Goal: Information Seeking & Learning: Understand process/instructions

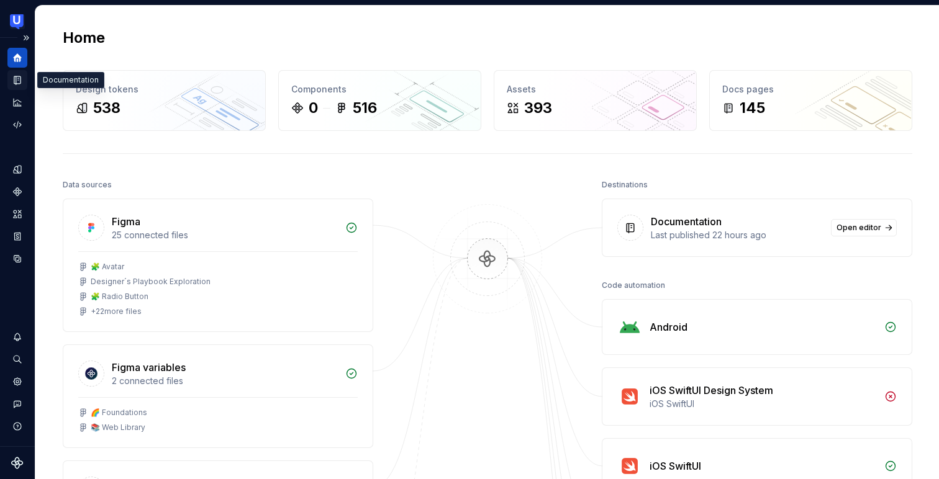
click at [21, 83] on icon "Documentation" at bounding box center [17, 79] width 11 height 11
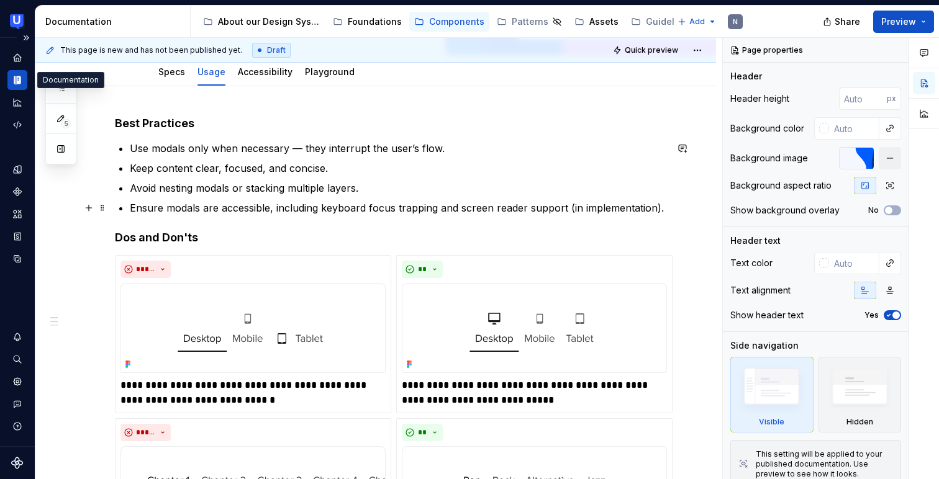
scroll to position [68, 0]
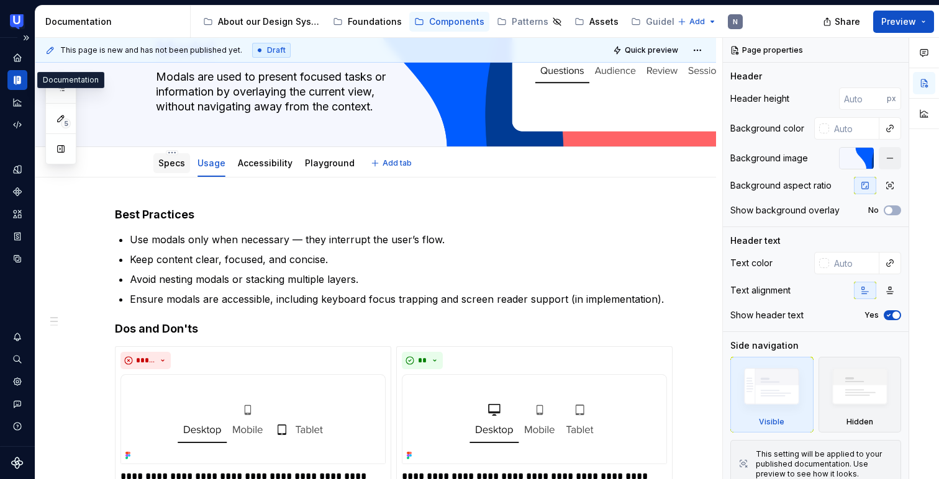
click at [161, 160] on link "Specs" at bounding box center [171, 163] width 27 height 11
click at [173, 168] on link "Specs" at bounding box center [171, 163] width 27 height 11
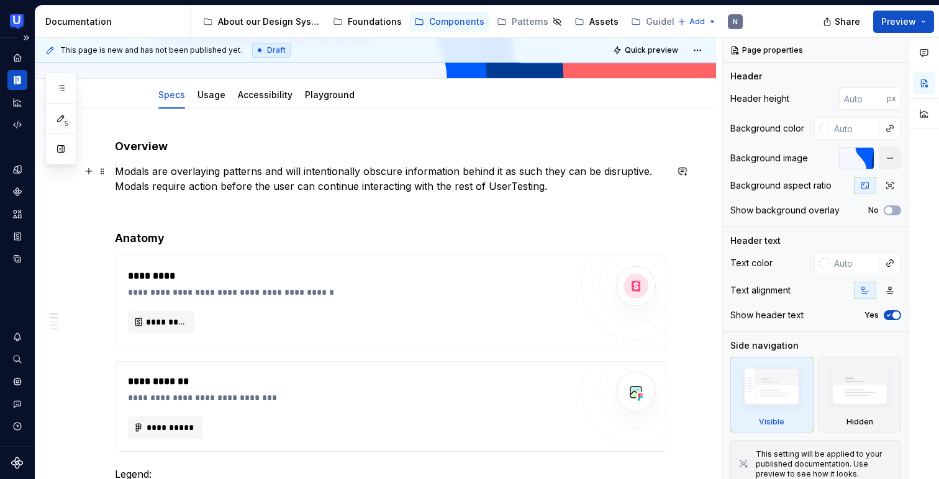
scroll to position [156, 0]
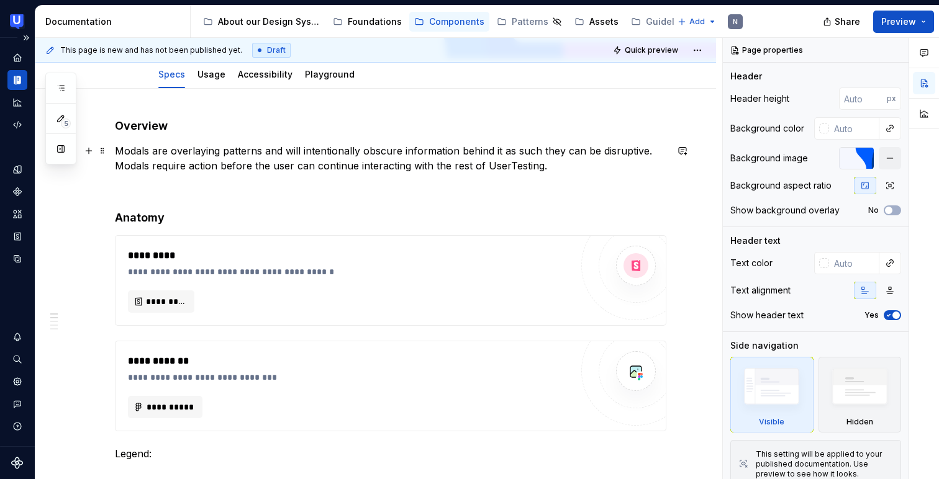
click at [455, 163] on p "Modals are overlaying patterns and will intentionally obscure information behin…" at bounding box center [390, 158] width 551 height 30
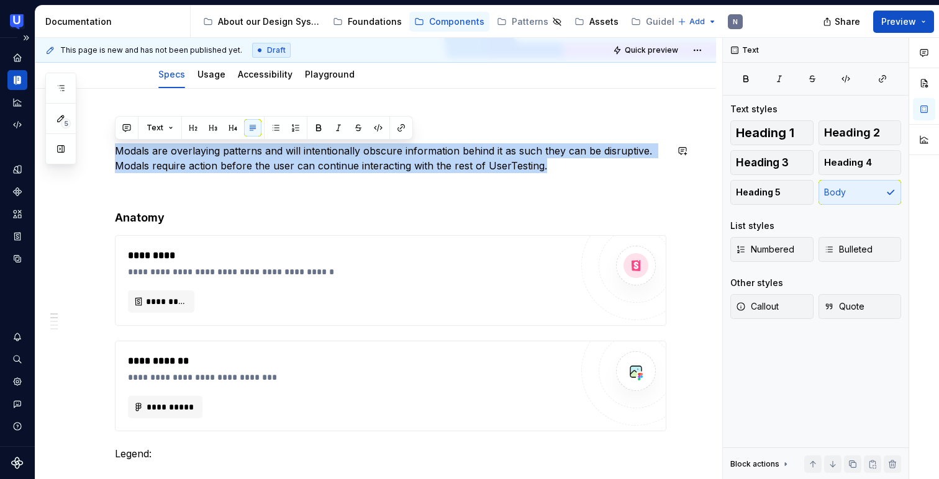
drag, startPoint x: 573, startPoint y: 164, endPoint x: 132, endPoint y: 142, distance: 441.9
copy p "Modals are overlaying patterns and will intentionally obscure information behin…"
click at [545, 160] on p "Modals are overlaying patterns and will intentionally obscure information behin…" at bounding box center [390, 158] width 551 height 30
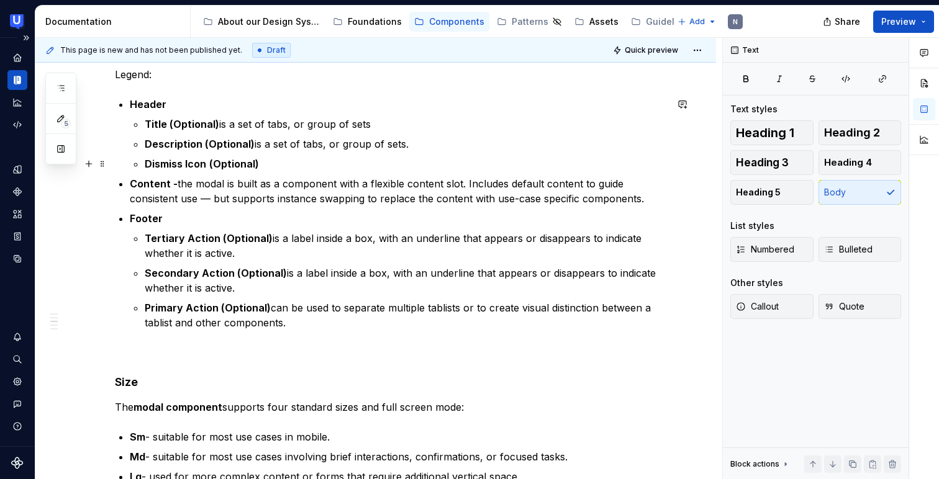
scroll to position [537, 0]
click at [286, 122] on p "Title (Optional) is a set of tabs, or group of sets" at bounding box center [405, 122] width 521 height 15
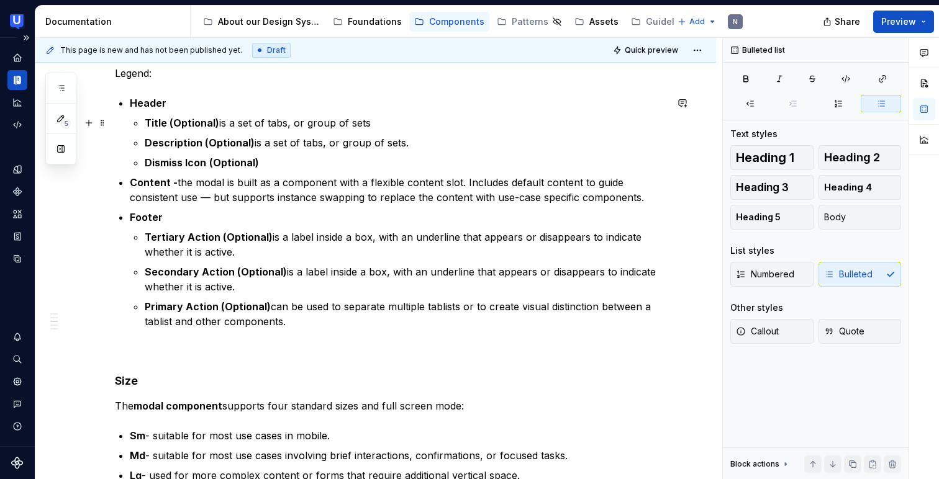
click at [227, 124] on p "Title (Optional) is a set of tabs, or group of sets" at bounding box center [405, 122] width 521 height 15
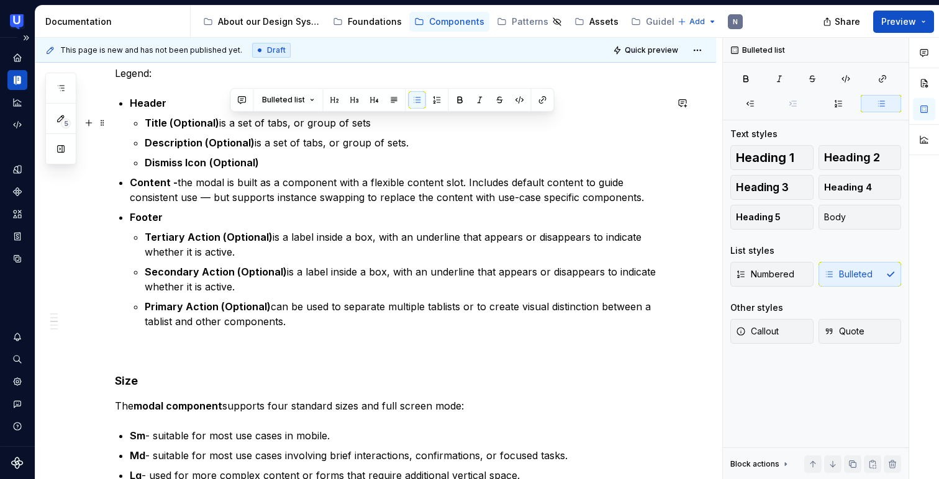
drag, startPoint x: 230, startPoint y: 120, endPoint x: 375, endPoint y: 120, distance: 145.2
click at [375, 120] on p "Title (Optional) is a set of tabs, or group of sets" at bounding box center [405, 122] width 521 height 15
type textarea "*"
click at [295, 323] on p "Primary Action (Optional) can be used to separate multiple tablists or to creat…" at bounding box center [405, 314] width 521 height 30
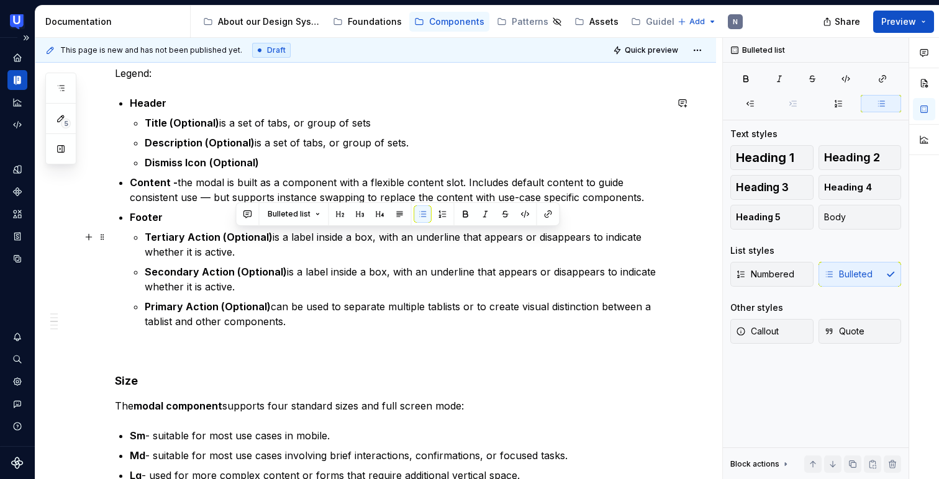
drag, startPoint x: 269, startPoint y: 233, endPoint x: 275, endPoint y: 253, distance: 20.8
click at [275, 253] on p "Tertiary Action (Optional) is a label inside a box, with an underline that appe…" at bounding box center [405, 245] width 521 height 30
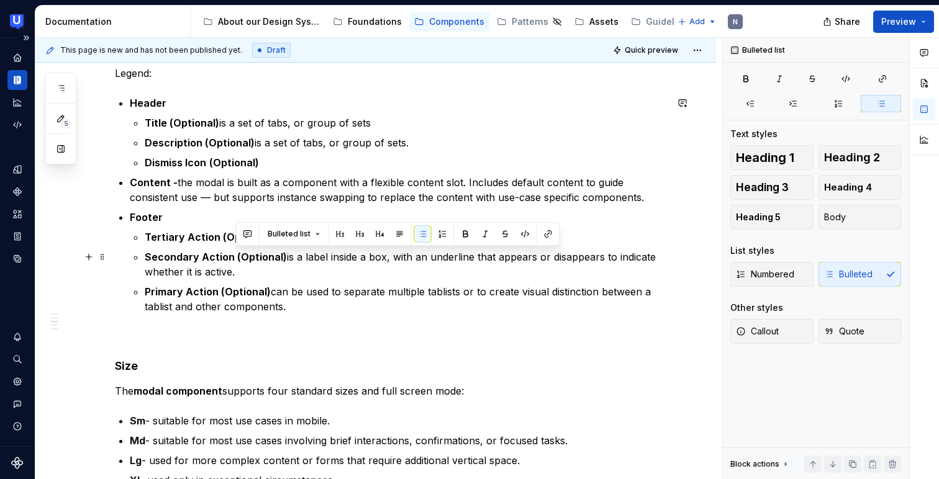
drag, startPoint x: 281, startPoint y: 253, endPoint x: 291, endPoint y: 268, distance: 18.8
click at [291, 268] on p "Secondary Action (Optional) is a label inside a box, with an underline that app…" at bounding box center [405, 265] width 521 height 30
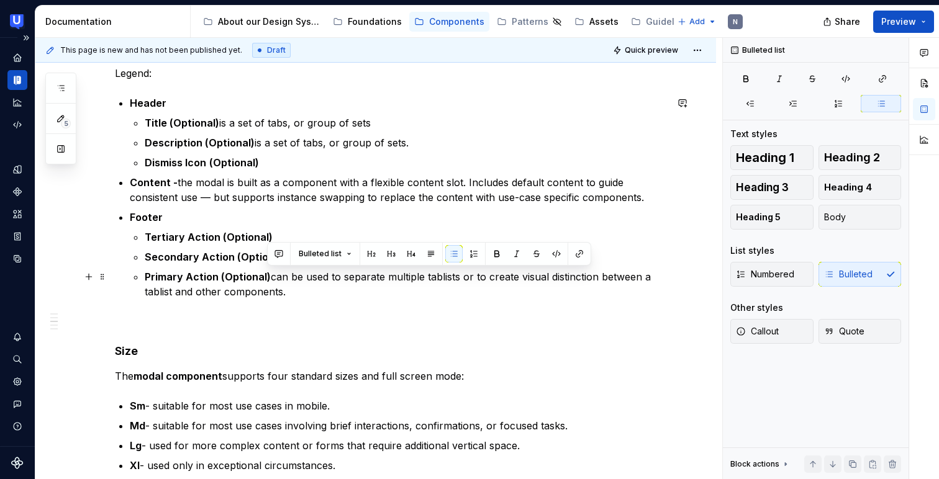
drag, startPoint x: 268, startPoint y: 276, endPoint x: 286, endPoint y: 287, distance: 21.2
click at [286, 287] on p "Primary Action (Optional) can be used to separate multiple tablists or to creat…" at bounding box center [405, 284] width 521 height 30
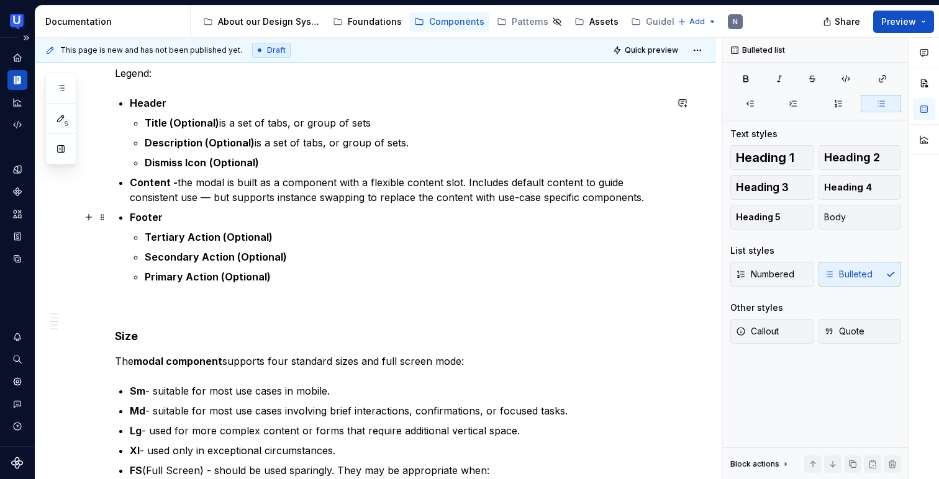
click at [188, 215] on p "Footer" at bounding box center [398, 217] width 536 height 15
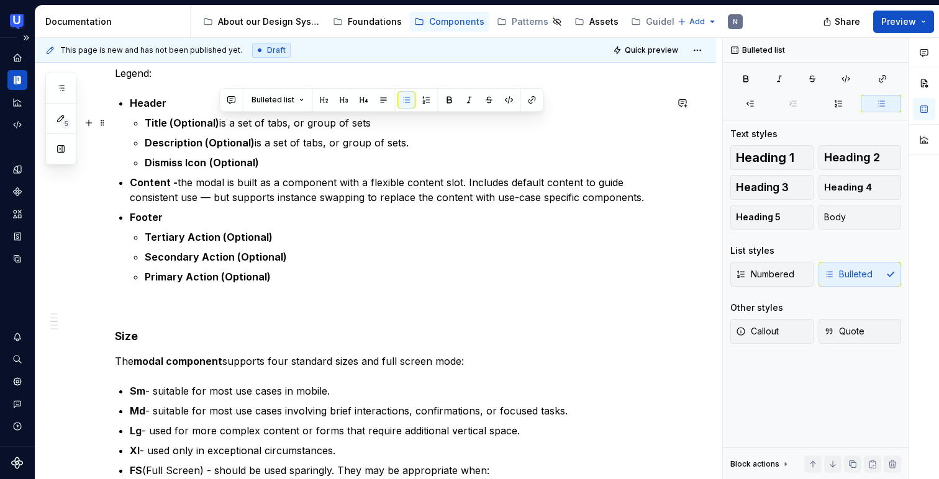
drag, startPoint x: 219, startPoint y: 119, endPoint x: 369, endPoint y: 124, distance: 150.3
click at [369, 124] on p "Title (Optional) is a set of tabs, or group of sets" at bounding box center [405, 122] width 521 height 15
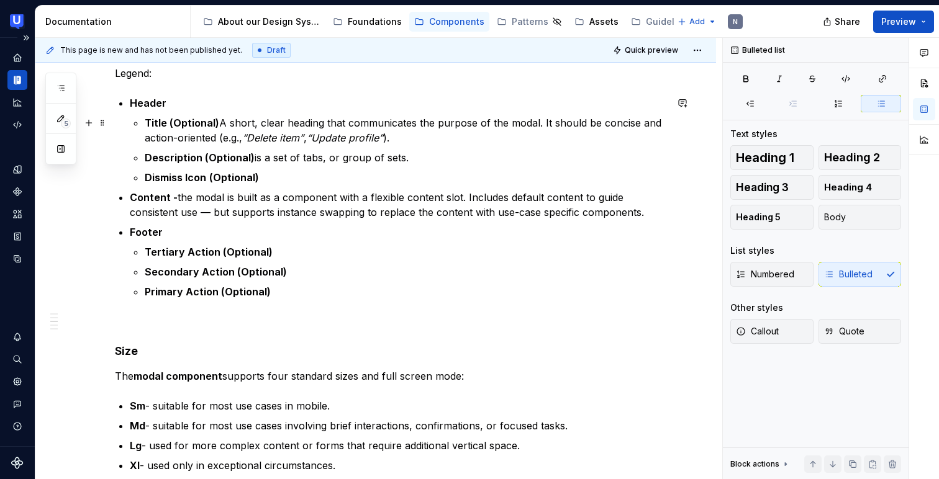
click at [221, 117] on p "Title (Optional) A short, clear heading that communicates the purpose of the mo…" at bounding box center [405, 130] width 521 height 30
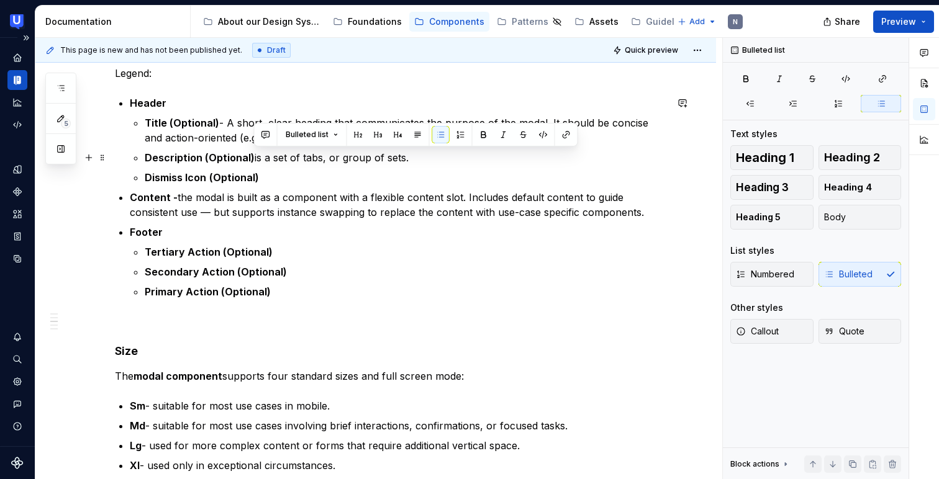
drag, startPoint x: 254, startPoint y: 157, endPoint x: 406, endPoint y: 151, distance: 151.6
click at [406, 151] on p "Description (Optional) is a set of tabs, or group of sets." at bounding box center [405, 157] width 521 height 15
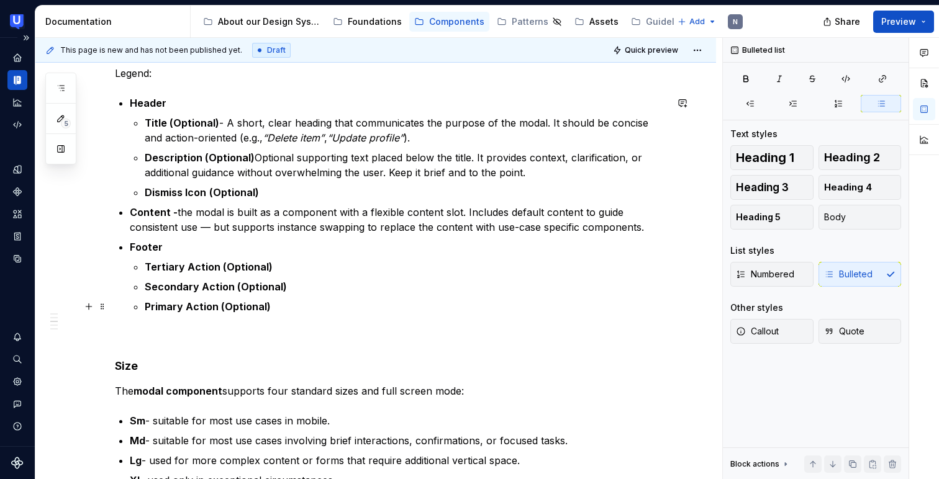
click at [274, 305] on p "Primary Action (Optional)" at bounding box center [405, 306] width 521 height 15
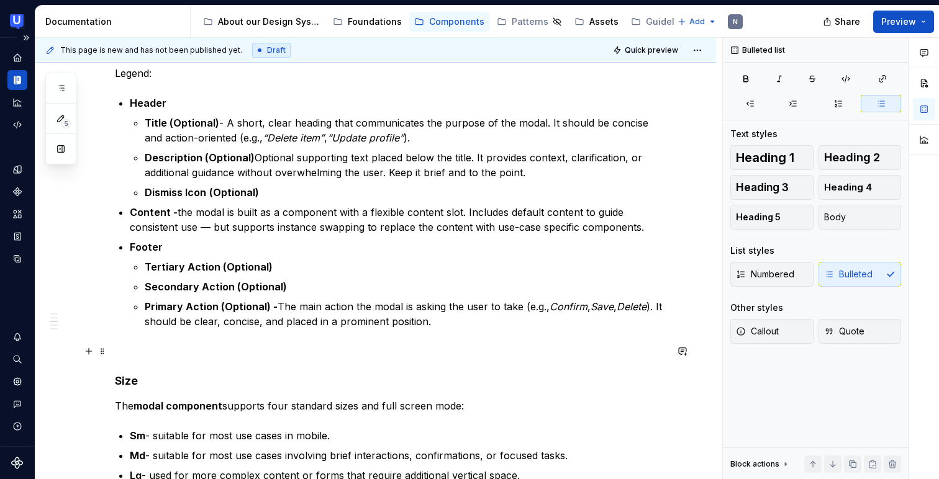
click at [295, 349] on p at bounding box center [390, 351] width 551 height 15
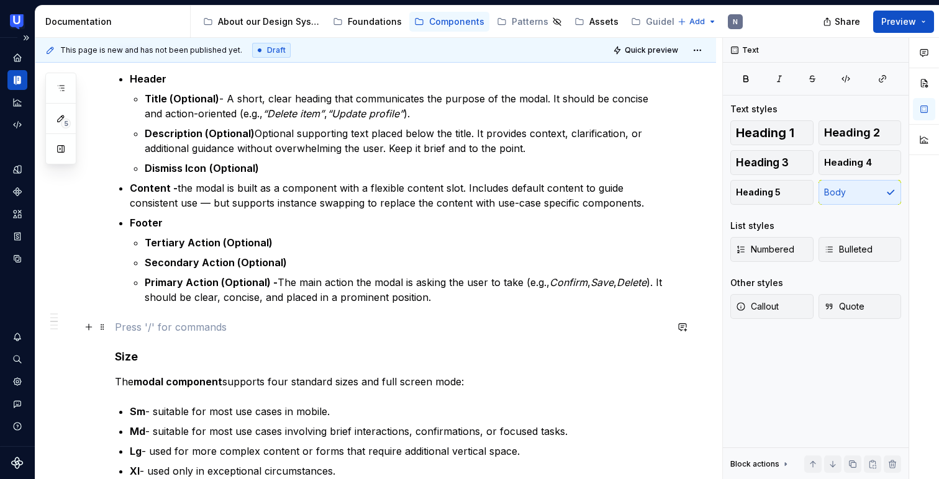
scroll to position [561, 0]
click at [310, 257] on p "Secondary Action (Optional)" at bounding box center [405, 263] width 521 height 15
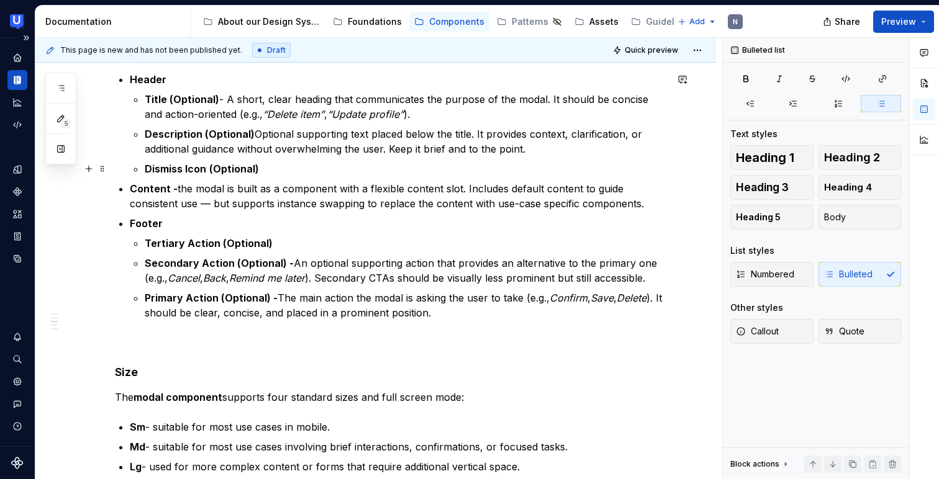
click at [275, 162] on p "Dismiss Icon (Optional)" at bounding box center [405, 168] width 521 height 15
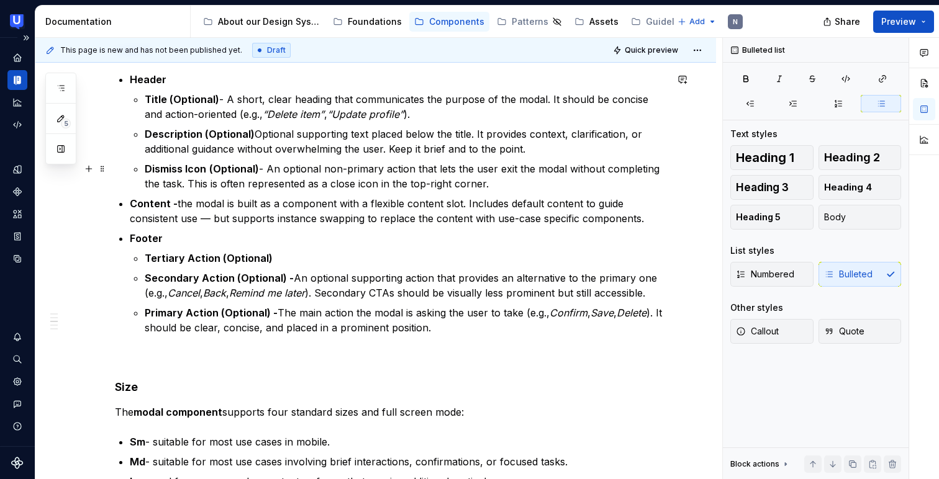
click at [188, 182] on p "Dismiss Icon (Optional) - An optional non-primary action that lets the user exi…" at bounding box center [405, 176] width 521 height 30
click at [243, 183] on p "Dismiss Icon (Optional) - An optional non-primary action that lets the user exi…" at bounding box center [405, 176] width 521 height 30
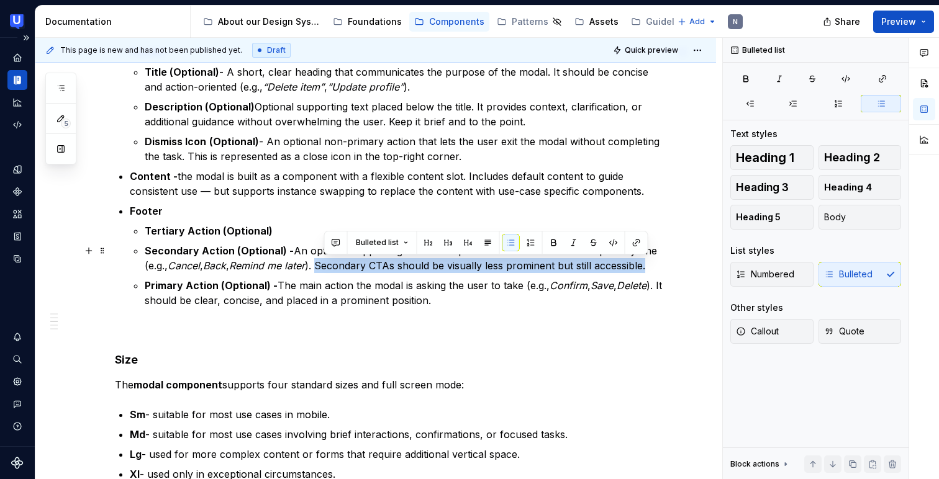
drag, startPoint x: 324, startPoint y: 268, endPoint x: 653, endPoint y: 271, distance: 329.0
click at [653, 271] on p "Secondary Action (Optional) - An optional supporting action that provides an al…" at bounding box center [405, 258] width 521 height 30
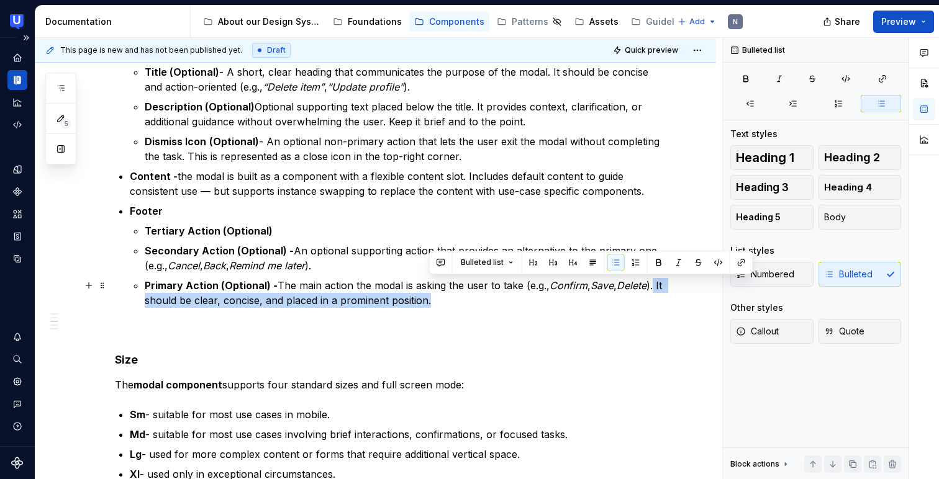
drag, startPoint x: 659, startPoint y: 285, endPoint x: 669, endPoint y: 295, distance: 14.1
click at [666, 295] on p "Primary Action (Optional) - The main action the modal is asking the user to tak…" at bounding box center [405, 293] width 521 height 30
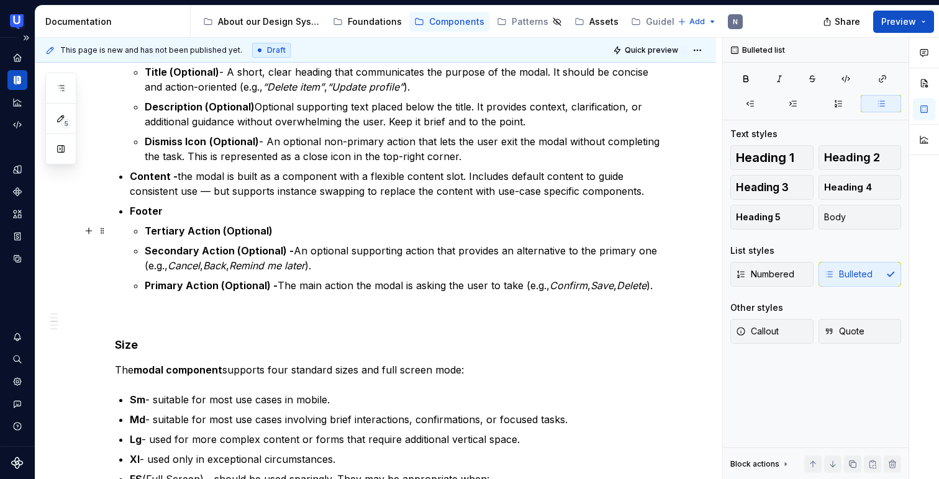
click at [348, 228] on p "Tertiary Action (Optional)" at bounding box center [405, 230] width 521 height 15
click at [349, 245] on p "Secondary Action (Optional) - An optional supporting action that provides an al…" at bounding box center [405, 258] width 521 height 30
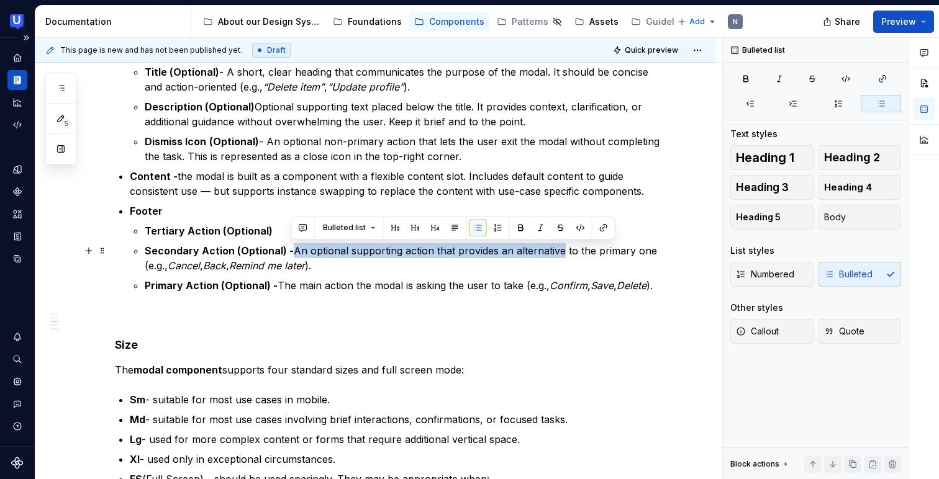
drag, startPoint x: 294, startPoint y: 251, endPoint x: 558, endPoint y: 246, distance: 263.8
click at [558, 246] on p "Secondary Action (Optional) - An optional supporting action that provides an al…" at bounding box center [405, 258] width 521 height 30
copy p "An optional supporting action that provides an alternative"
click at [271, 228] on p "Tertiary Action (Optional)" at bounding box center [405, 230] width 521 height 15
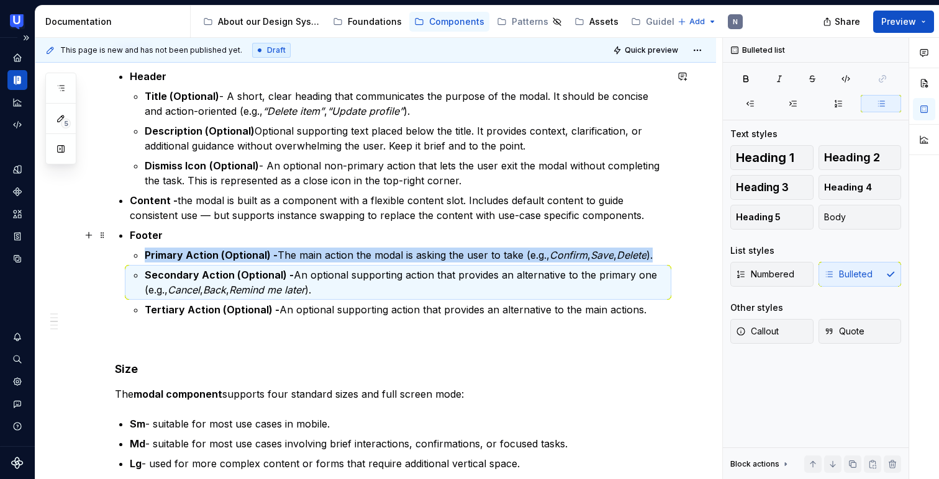
scroll to position [547, 0]
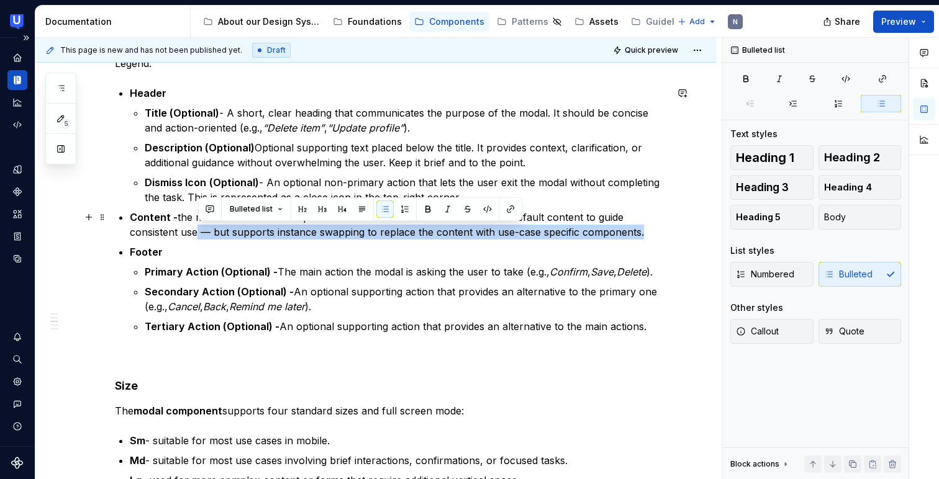
drag, startPoint x: 645, startPoint y: 232, endPoint x: 197, endPoint y: 231, distance: 447.5
click at [197, 231] on p "Content - the modal is built as a component with a flexible content slot. Inclu…" at bounding box center [398, 225] width 536 height 30
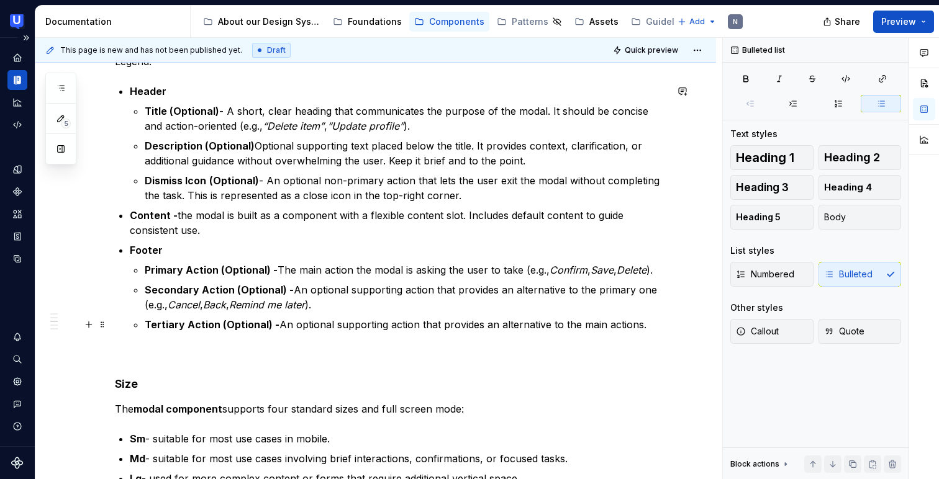
scroll to position [551, 0]
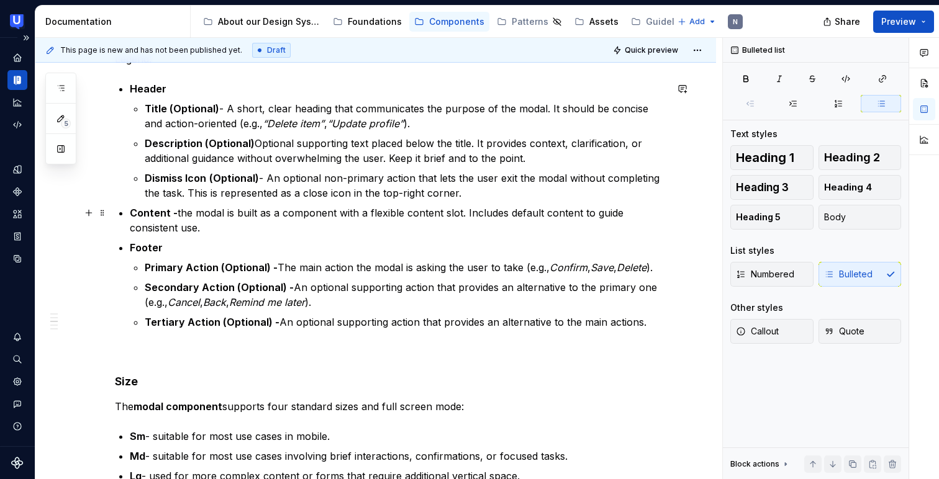
click at [180, 209] on p "Content - the modal is built as a component with a flexible content slot. Inclu…" at bounding box center [398, 220] width 536 height 30
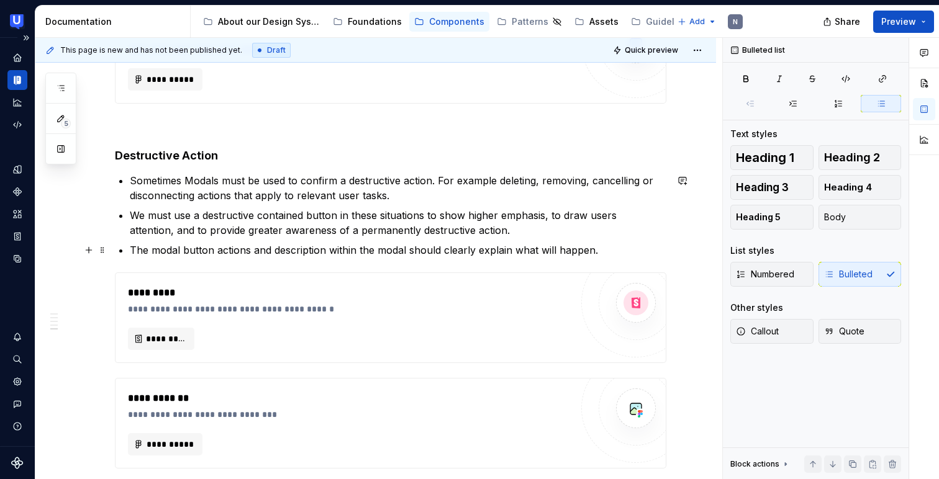
scroll to position [1570, 0]
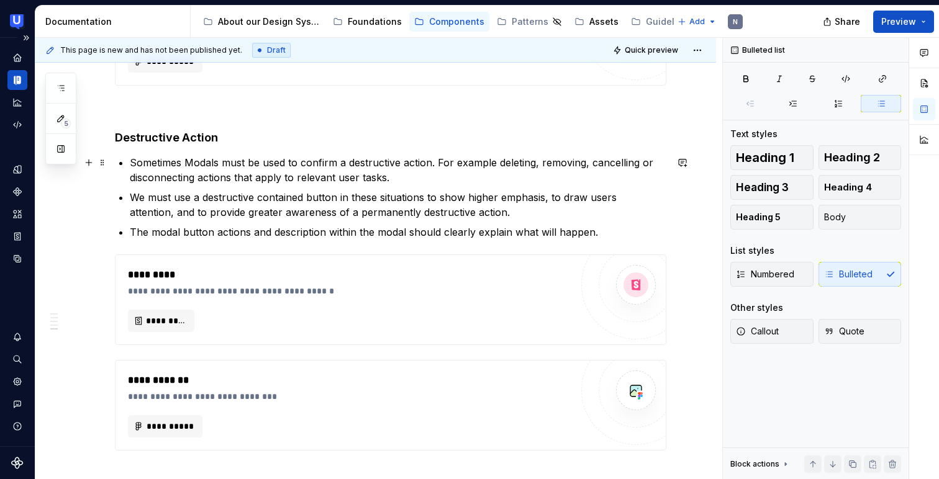
click at [130, 160] on p "Sometimes Modals must be used to confirm a destructive action. For example dele…" at bounding box center [398, 170] width 536 height 30
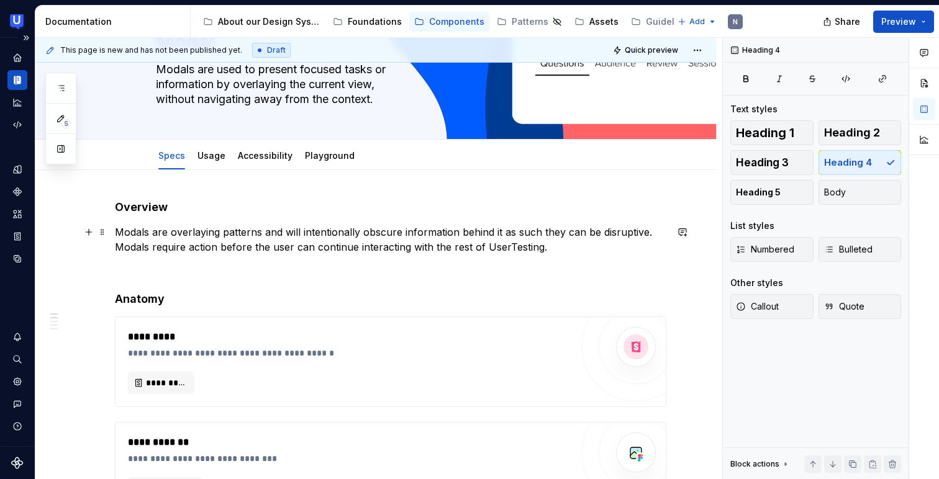
scroll to position [0, 0]
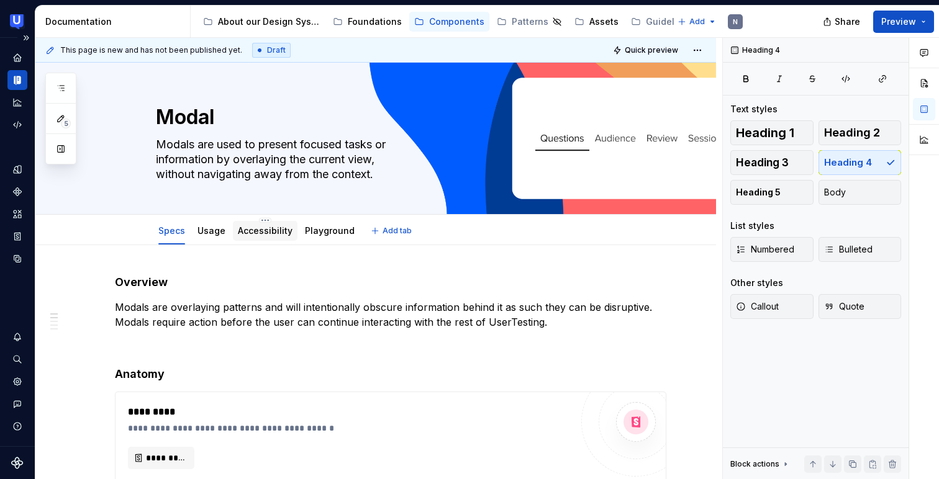
click at [248, 236] on div "Accessibility" at bounding box center [265, 231] width 55 height 12
click at [263, 235] on link "Accessibility" at bounding box center [265, 230] width 55 height 11
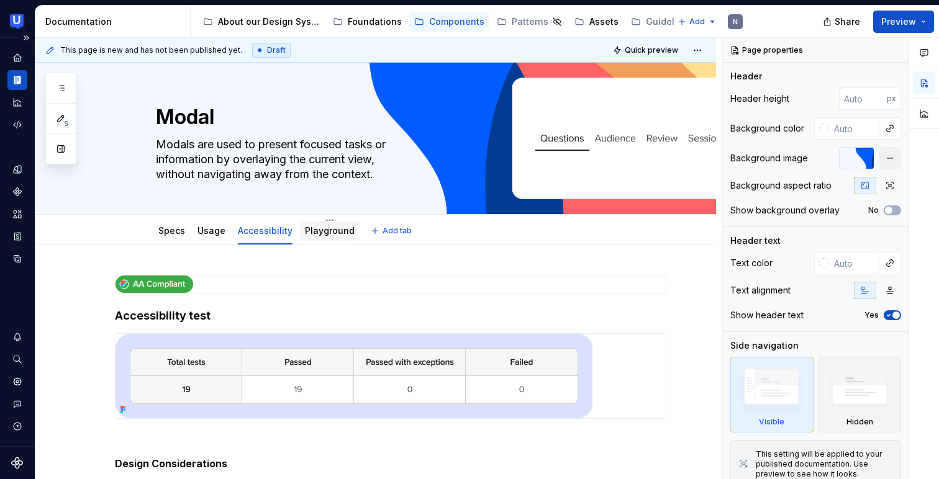
click at [336, 236] on link "Playground" at bounding box center [330, 230] width 50 height 11
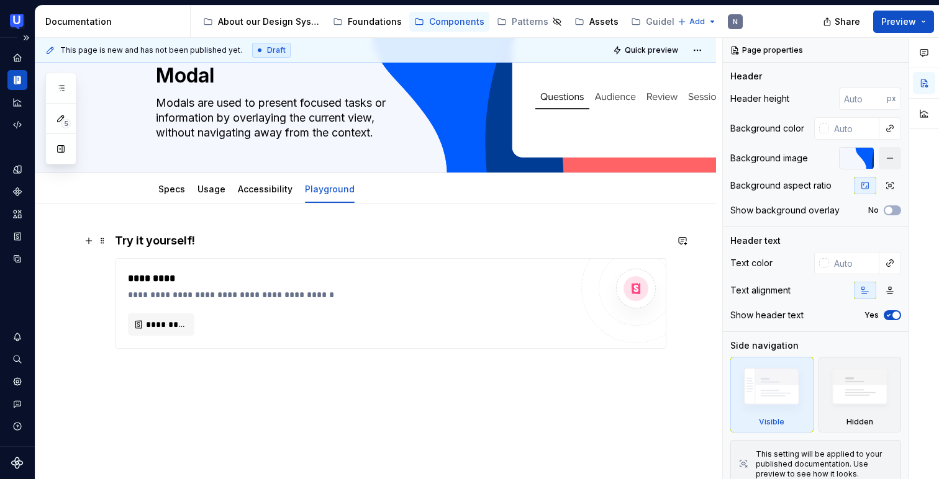
scroll to position [57, 0]
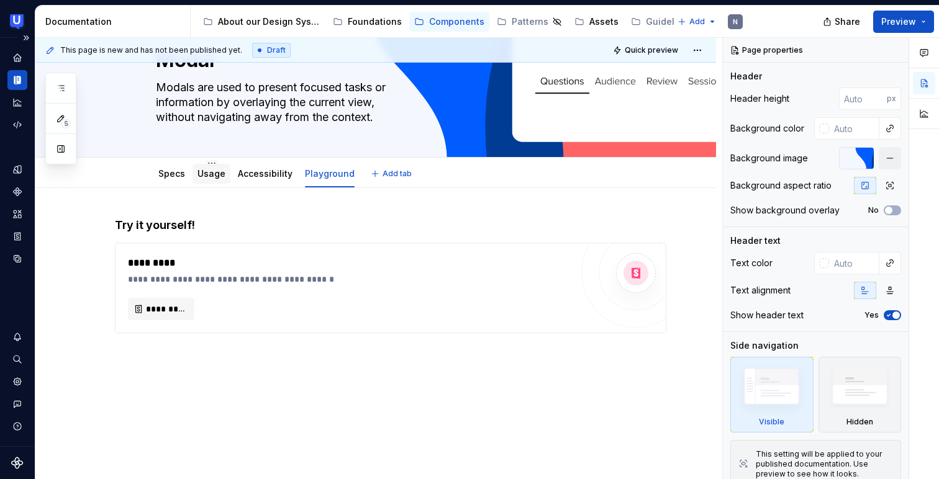
click at [217, 182] on div "Usage" at bounding box center [211, 174] width 38 height 20
click at [214, 178] on link "Usage" at bounding box center [211, 173] width 28 height 11
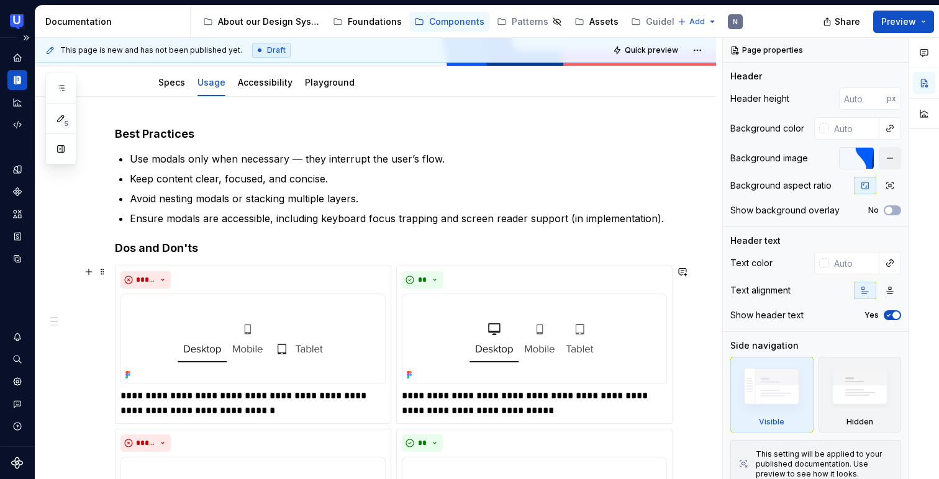
scroll to position [152, 0]
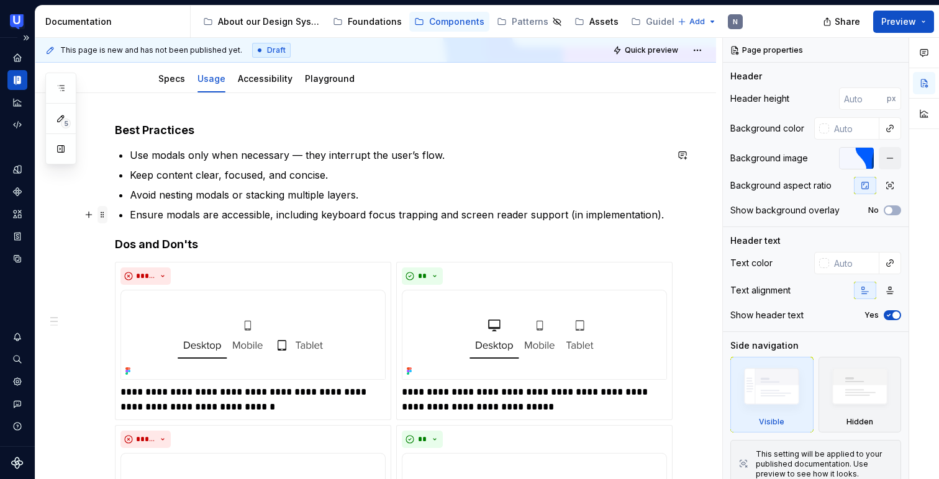
click at [102, 216] on span at bounding box center [102, 214] width 10 height 17
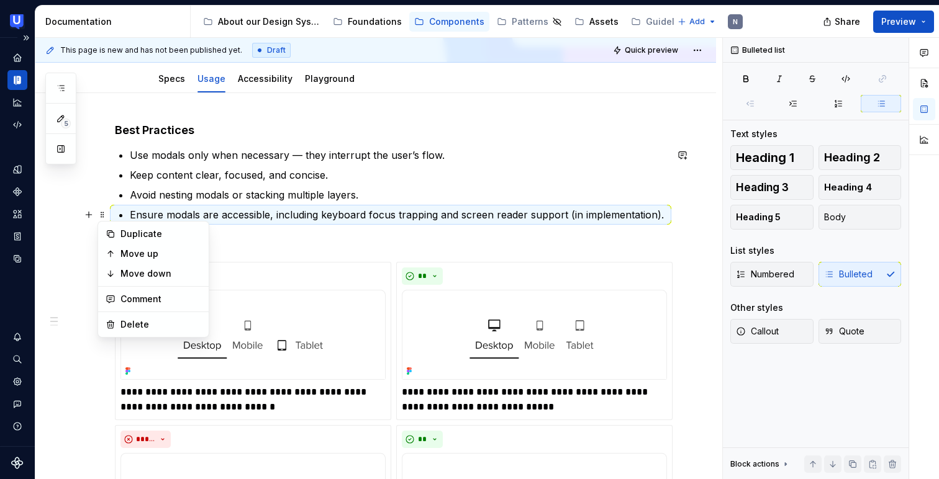
click at [665, 210] on p "Ensure modals are accessible, including keyboard focus trapping and screen read…" at bounding box center [398, 214] width 536 height 15
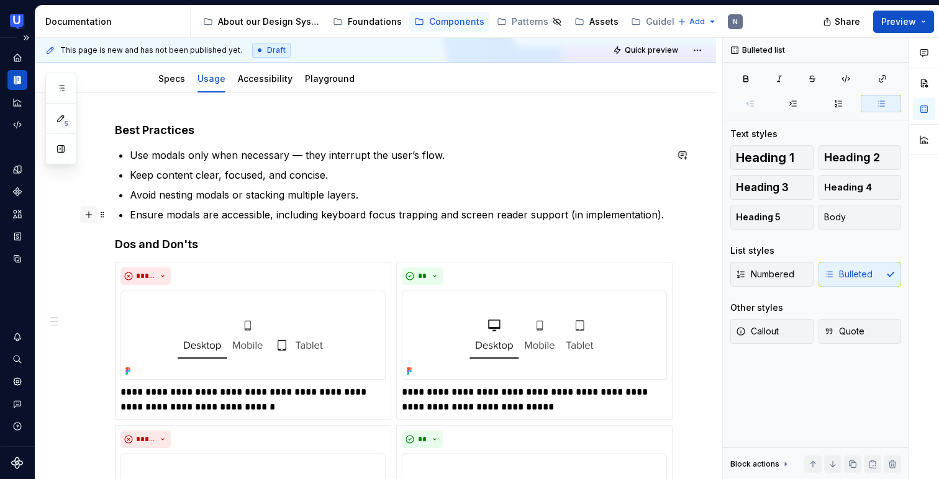
click at [91, 220] on button "button" at bounding box center [88, 214] width 17 height 17
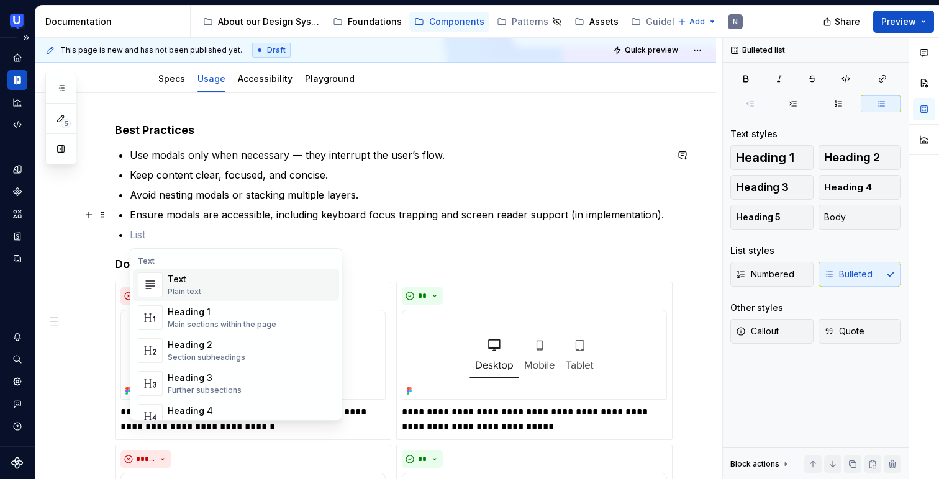
click at [174, 294] on div "Plain text" at bounding box center [185, 292] width 34 height 10
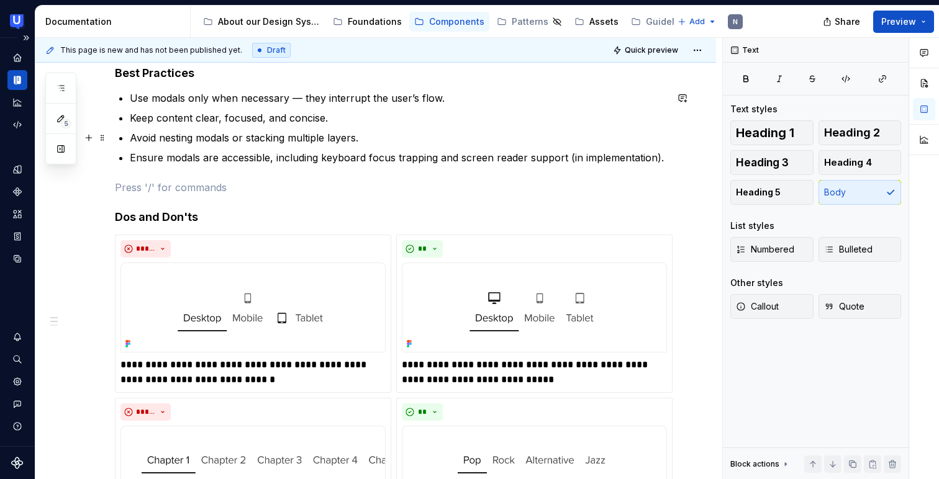
scroll to position [210, 0]
click at [330, 155] on p "Ensure modals are accessible, including keyboard focus trapping and screen read…" at bounding box center [398, 157] width 536 height 15
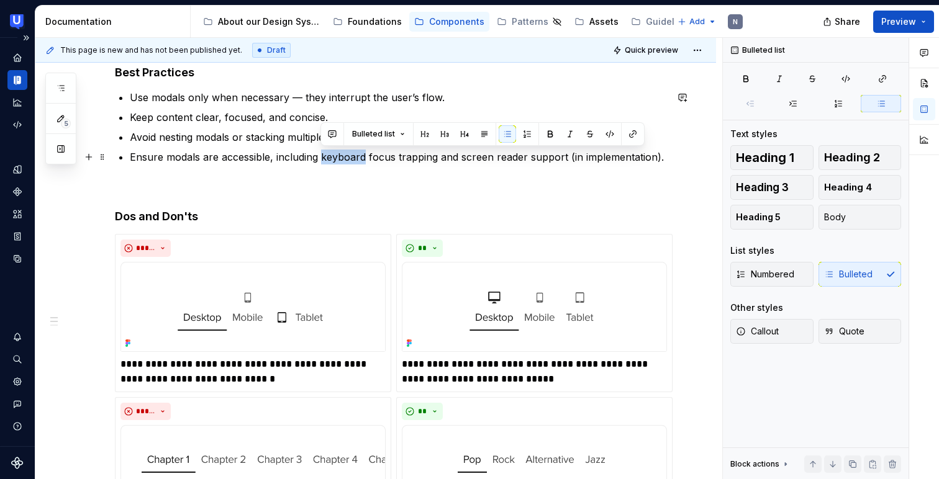
click at [330, 155] on p "Ensure modals are accessible, including keyboard focus trapping and screen read…" at bounding box center [398, 157] width 536 height 15
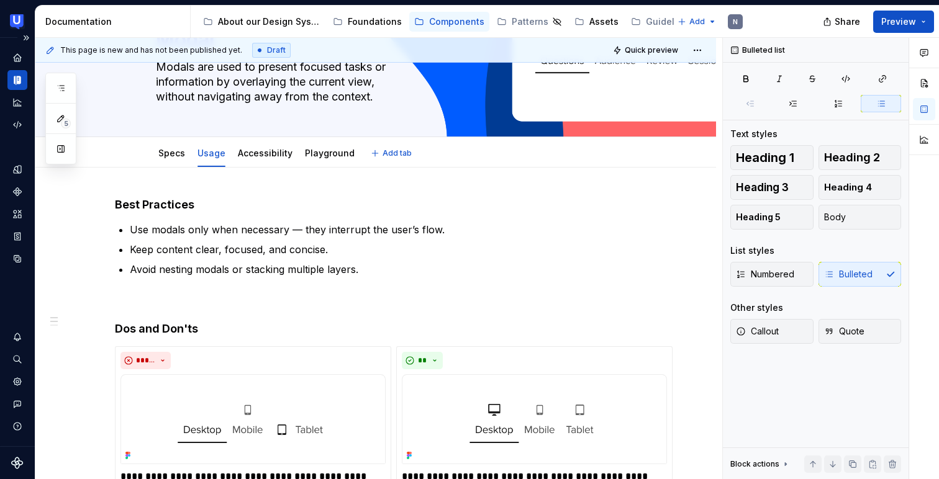
scroll to position [76, 0]
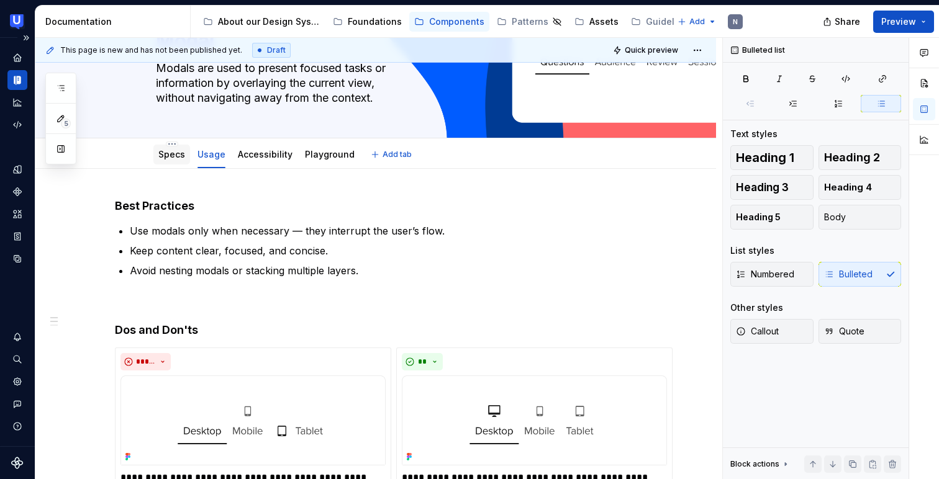
click at [172, 162] on div "Specs" at bounding box center [171, 155] width 37 height 20
click at [169, 150] on link "Specs" at bounding box center [171, 154] width 27 height 11
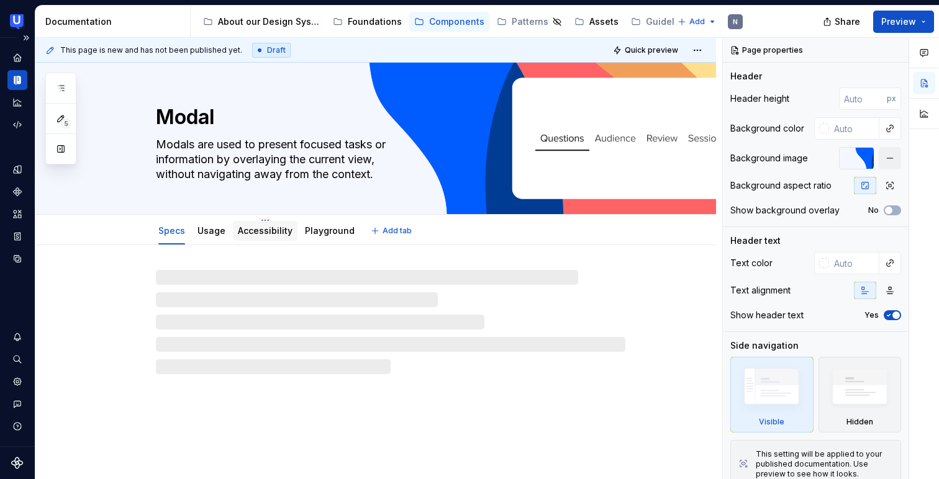
type textarea "*"
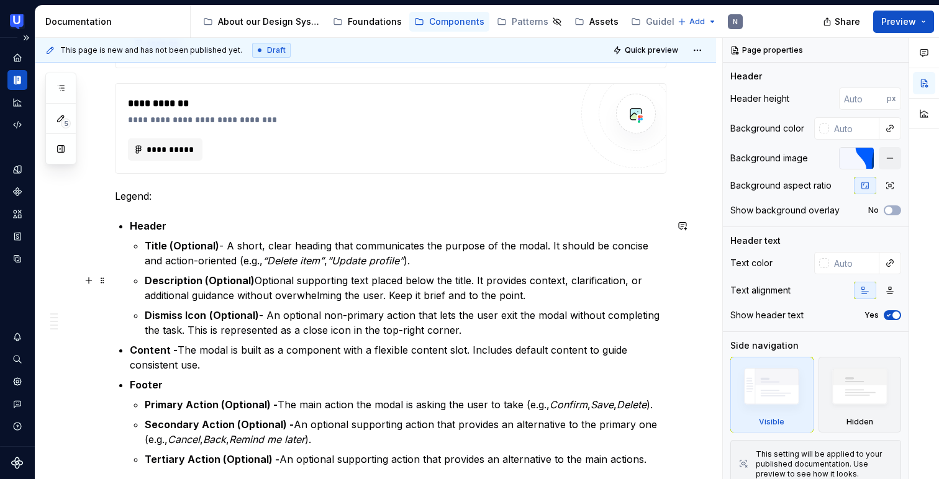
scroll to position [433, 0]
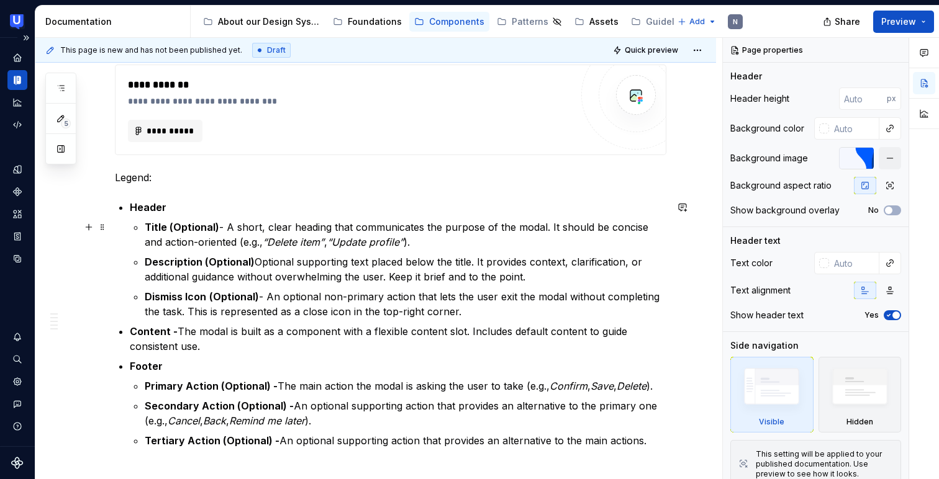
click at [411, 240] on p "Title (Optional) - A short, clear heading that communicates the purpose of the …" at bounding box center [405, 235] width 521 height 30
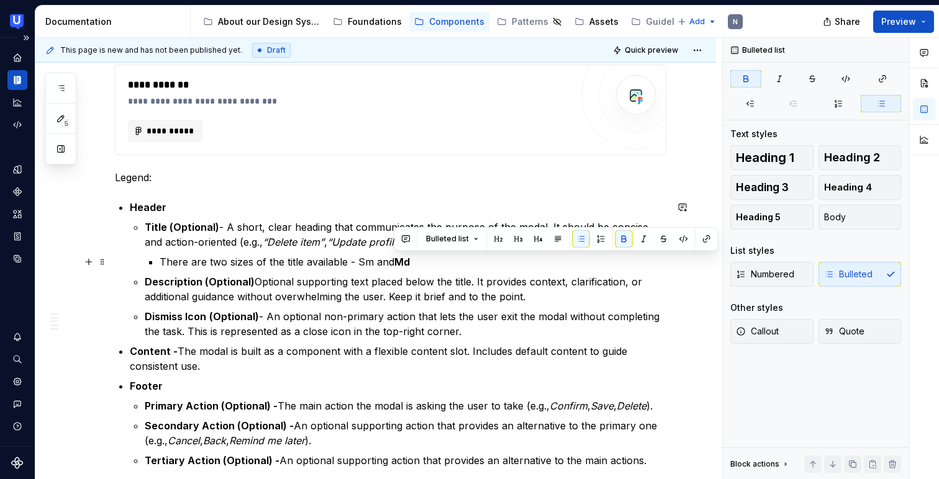
click at [367, 261] on p "There are two sizes of the title available - Sm and Md" at bounding box center [413, 261] width 507 height 15
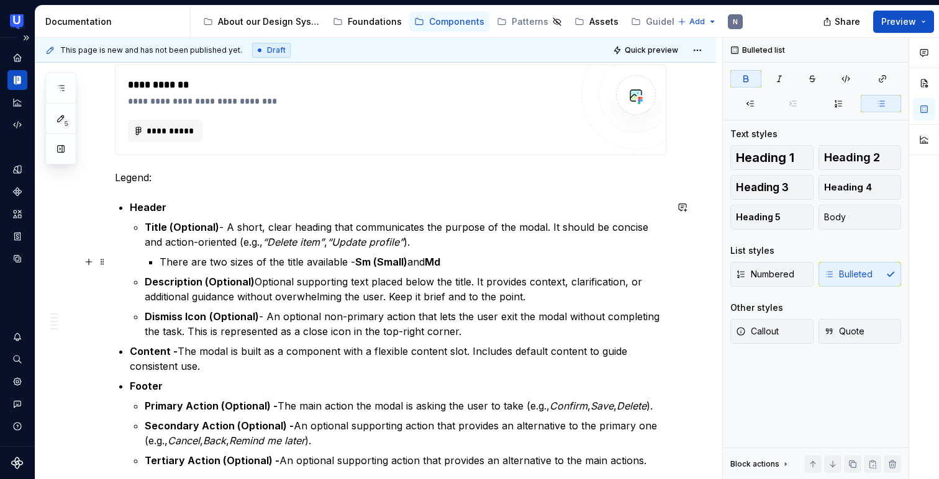
click at [447, 260] on p "There are two sizes of the title available - Sm (Small) and Md" at bounding box center [413, 261] width 507 height 15
click at [336, 262] on p "There are two sizes of the title available - Sm (Small) and Md (Medium)" at bounding box center [413, 261] width 507 height 15
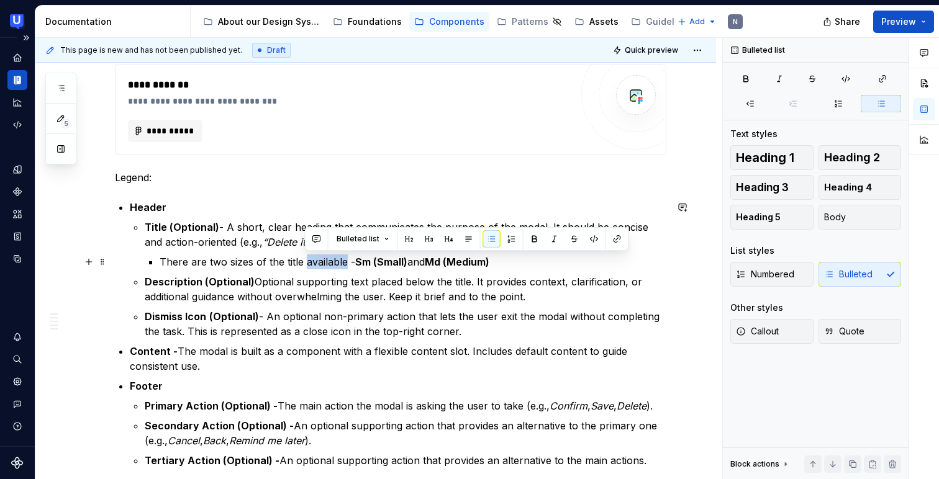
click at [336, 262] on p "There are two sizes of the title available - Sm (Small) and Md (Medium)" at bounding box center [413, 261] width 507 height 15
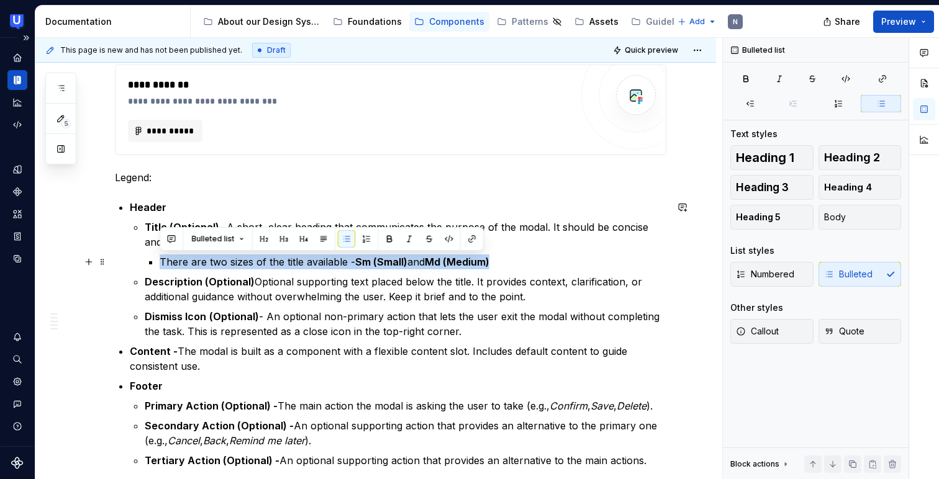
copy p "There are two sizes of the title available - Sm (Small) and Md (Medium)"
click at [534, 299] on p "Description (Optional) Optional supporting text placed below the title. It prov…" at bounding box center [405, 289] width 521 height 30
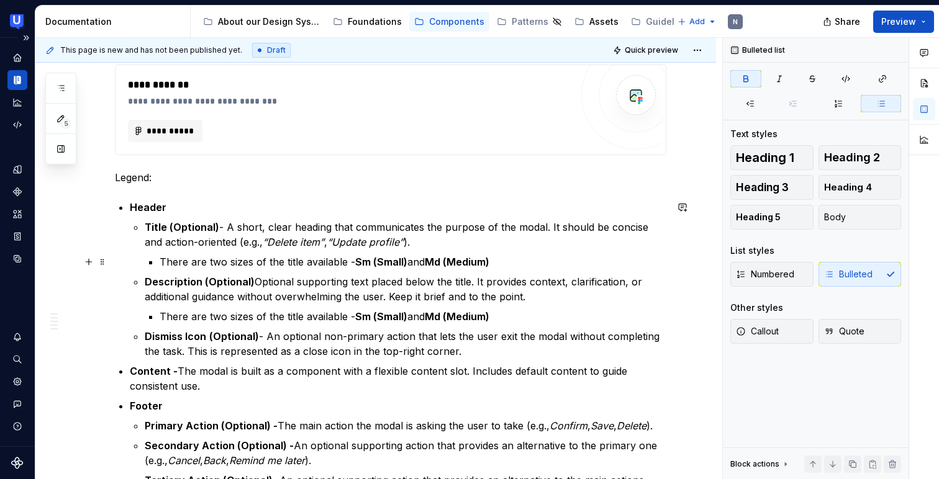
click at [300, 258] on p "There are two sizes of the title available - Sm (Small) and Md (Medium)" at bounding box center [413, 261] width 507 height 15
click at [302, 317] on p "There are two sizes of the title available - Sm (Small) and Md (Medium)" at bounding box center [413, 316] width 507 height 15
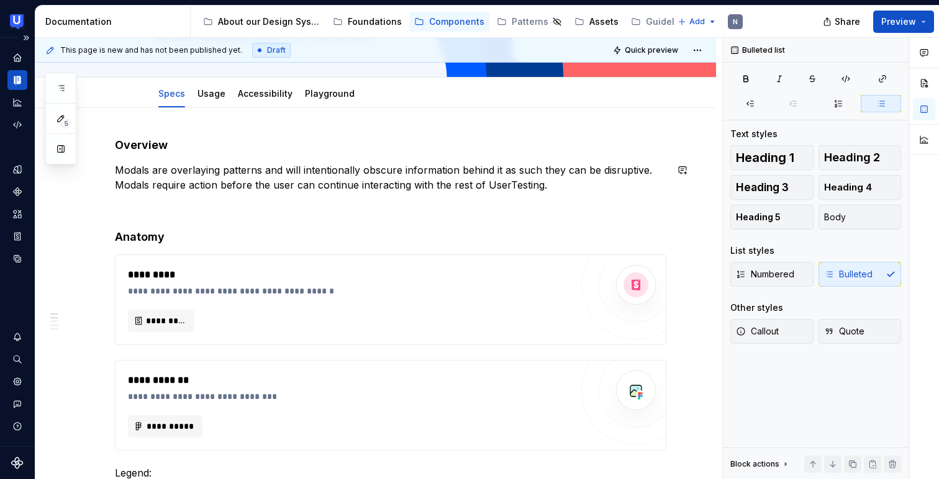
scroll to position [128, 0]
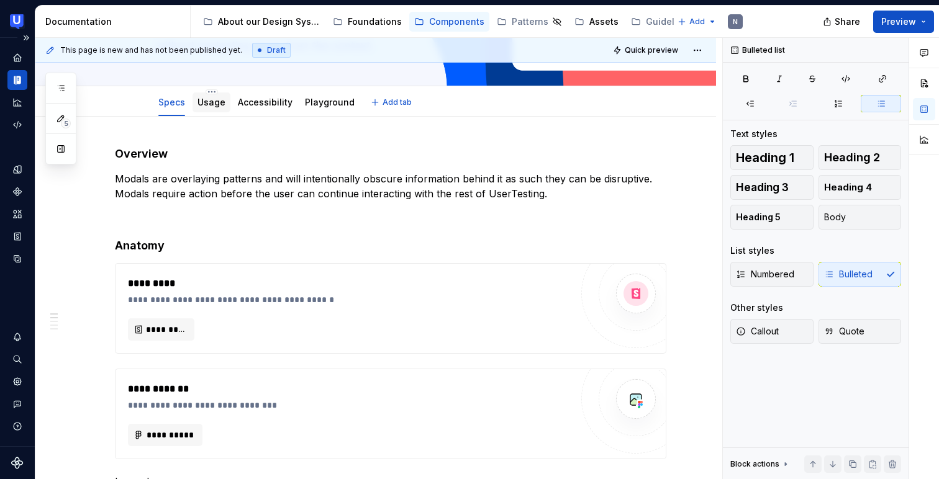
click at [204, 107] on div "Usage" at bounding box center [211, 102] width 28 height 12
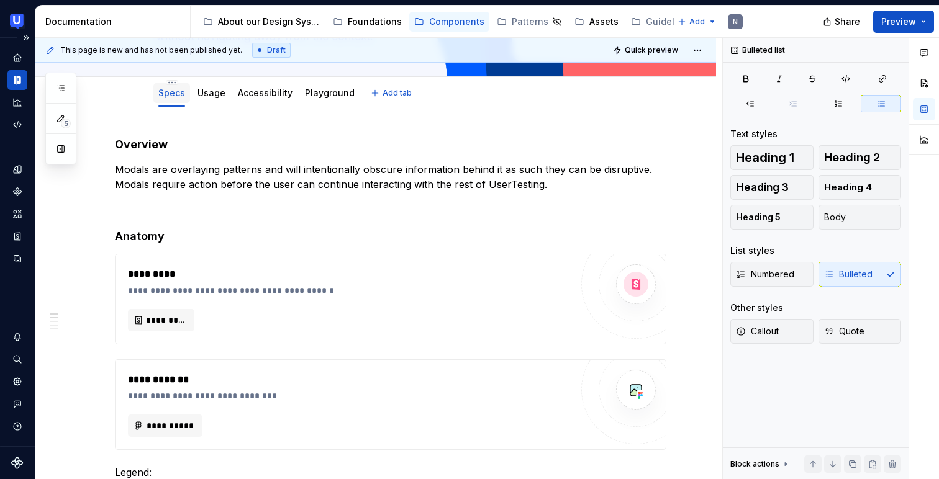
click at [174, 97] on link "Specs" at bounding box center [171, 93] width 27 height 11
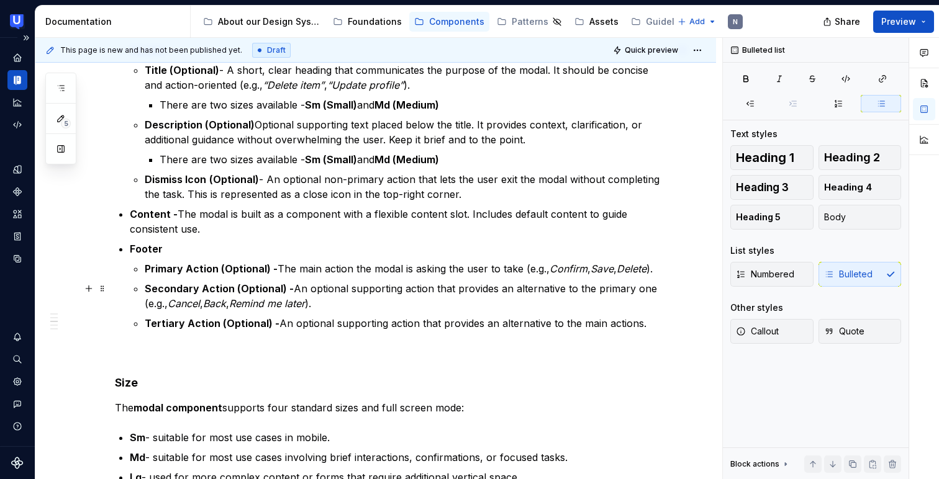
scroll to position [591, 0]
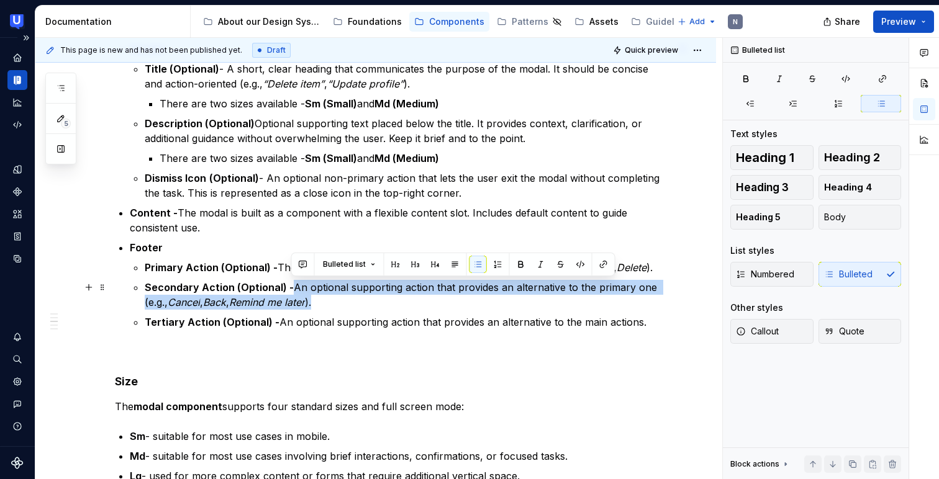
drag, startPoint x: 294, startPoint y: 286, endPoint x: 438, endPoint y: 297, distance: 144.4
click at [438, 297] on p "Secondary Action (Optional) - An optional supporting action that provides an al…" at bounding box center [405, 295] width 521 height 30
click at [441, 305] on p "Secondary Action (Optional) - An optional supporting action that provides an al…" at bounding box center [405, 295] width 521 height 30
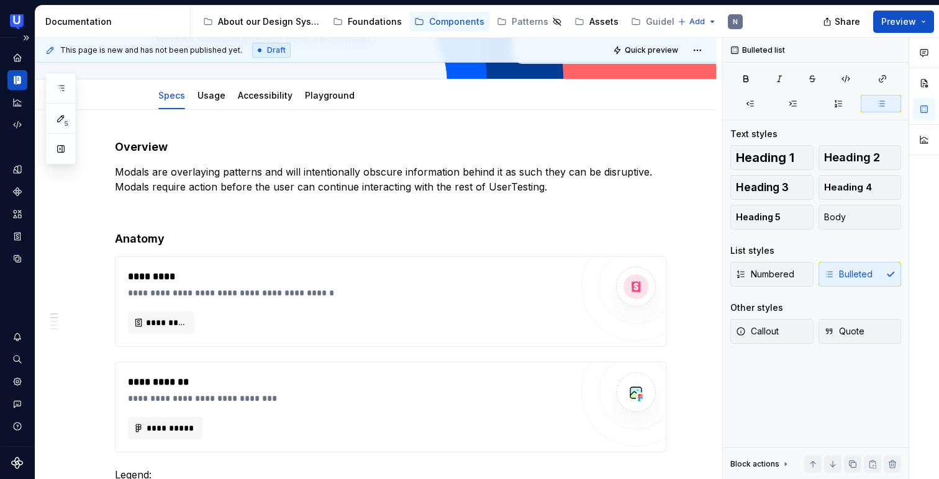
scroll to position [84, 0]
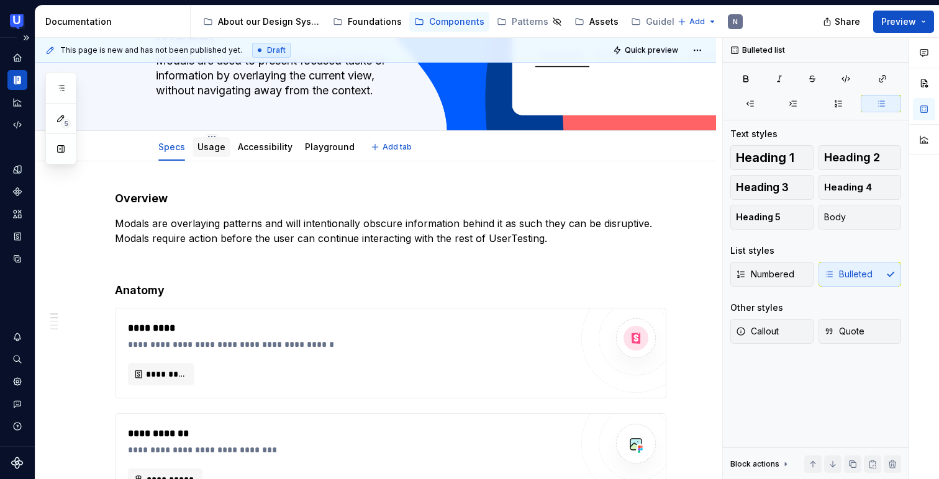
click at [210, 151] on link "Usage" at bounding box center [211, 147] width 28 height 11
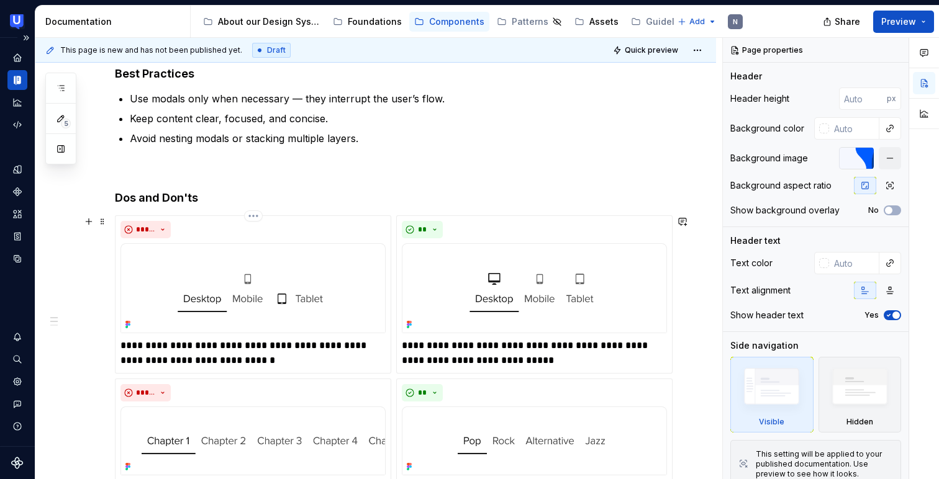
scroll to position [219, 0]
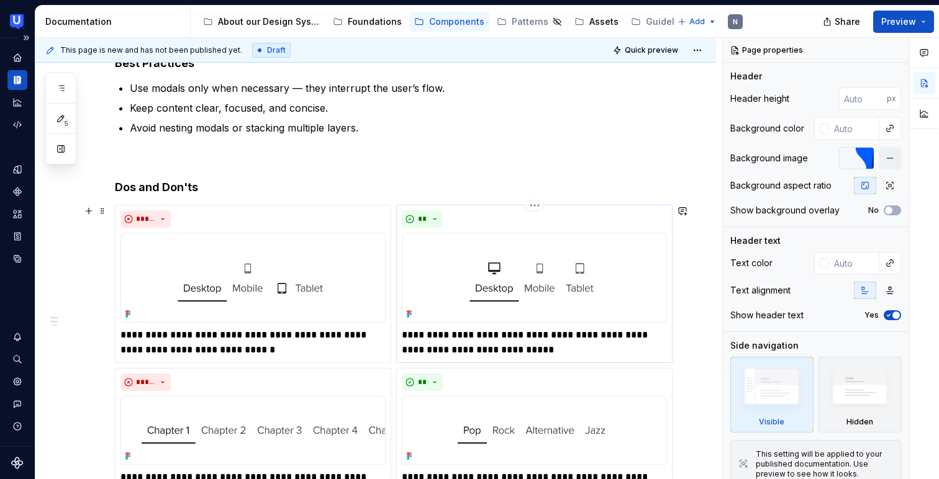
click at [439, 256] on img at bounding box center [534, 278] width 265 height 90
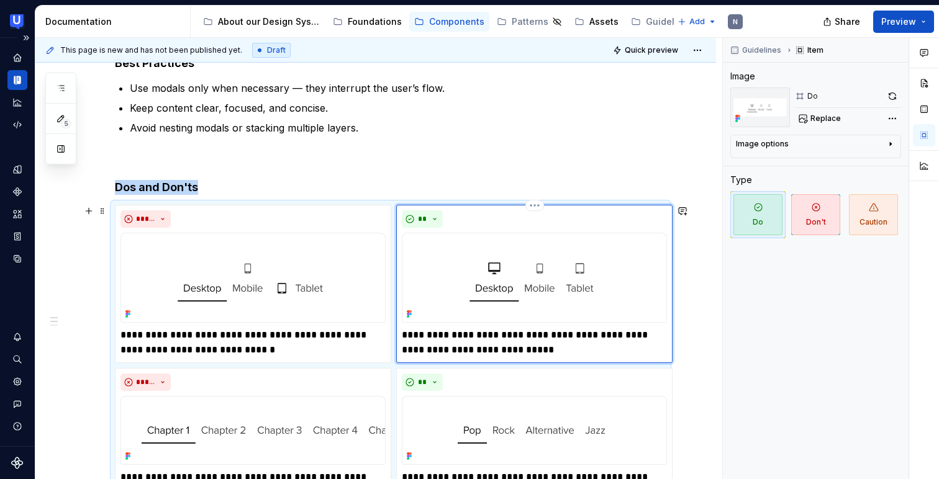
click at [515, 259] on img at bounding box center [534, 278] width 265 height 90
click at [812, 115] on span "Replace" at bounding box center [825, 119] width 30 height 10
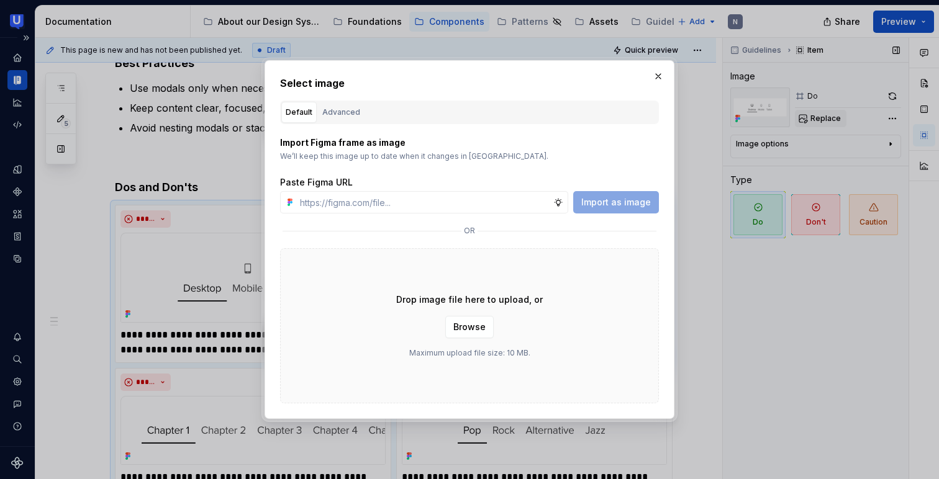
type textarea "*"
type input "https://www.figma.com/design/vTW0qyNbHQOXXZLzhKWdr7/%F0%9F%A7%A9-Modal?m=auto&n…"
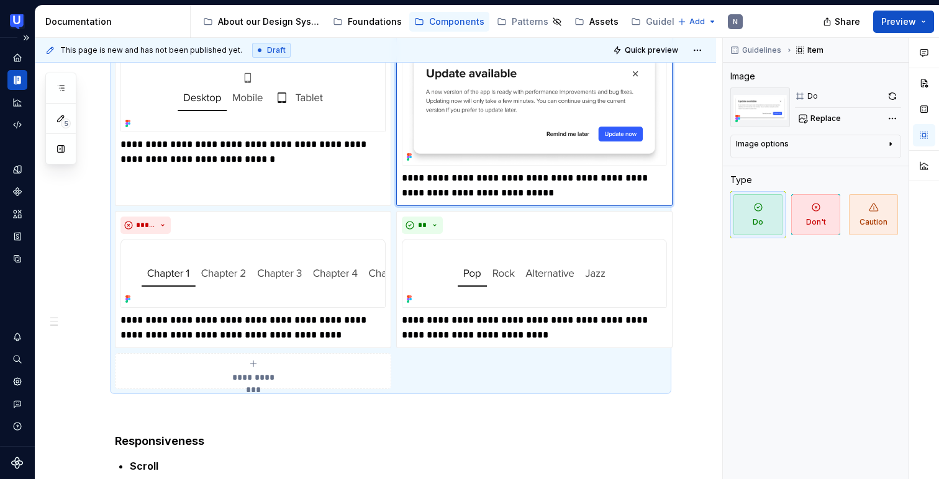
scroll to position [412, 0]
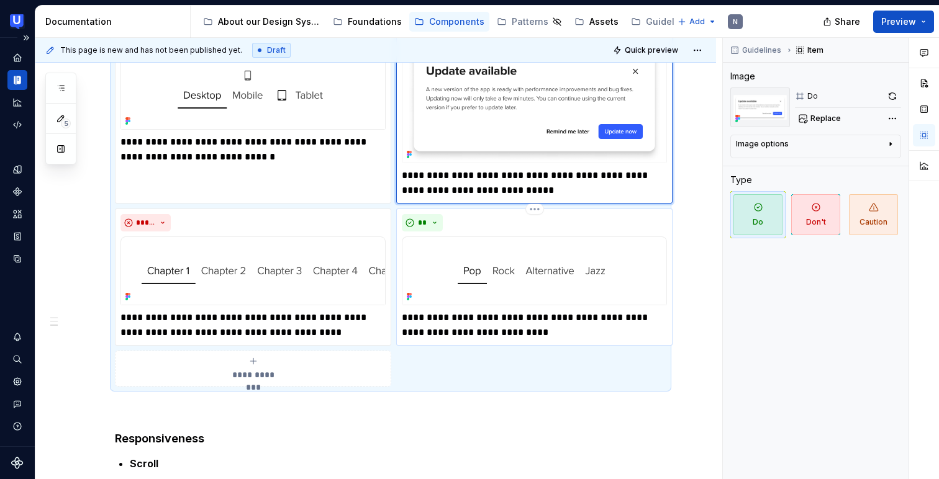
click at [449, 250] on img at bounding box center [534, 270] width 265 height 69
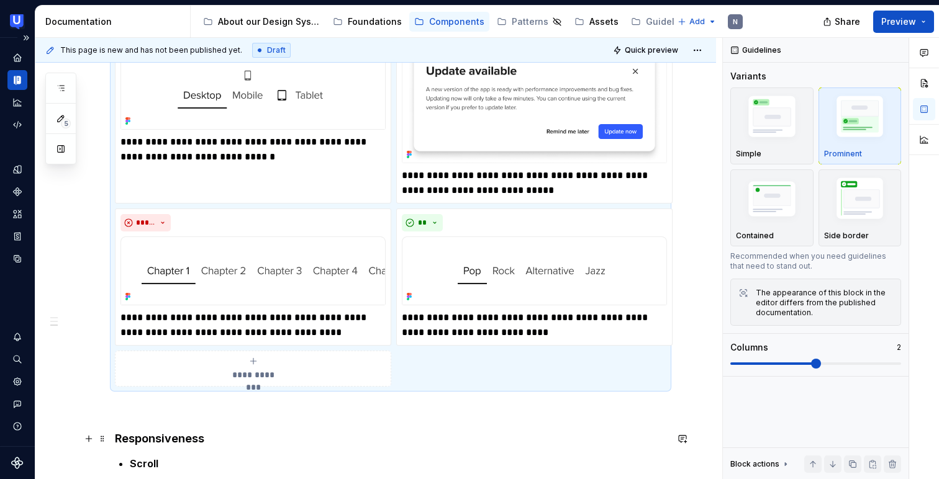
click at [449, 446] on h4 "Responsiveness" at bounding box center [390, 438] width 551 height 15
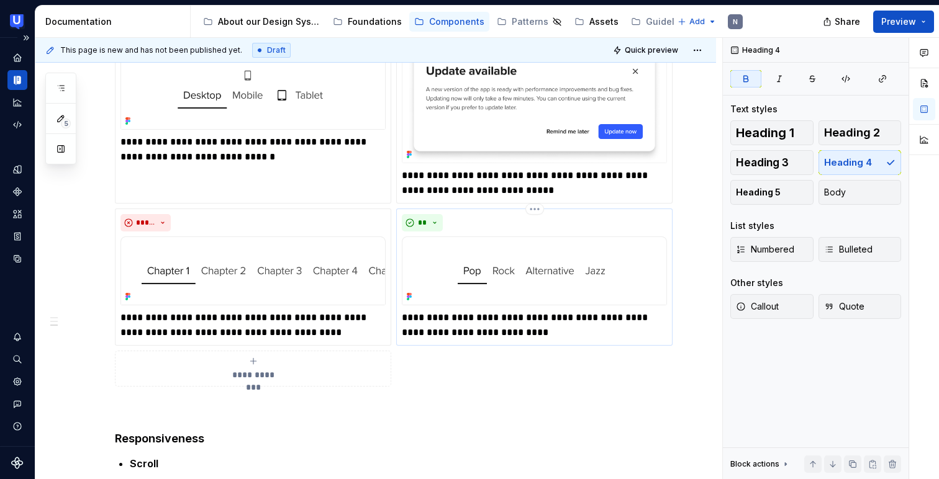
click at [483, 290] on img at bounding box center [534, 270] width 265 height 69
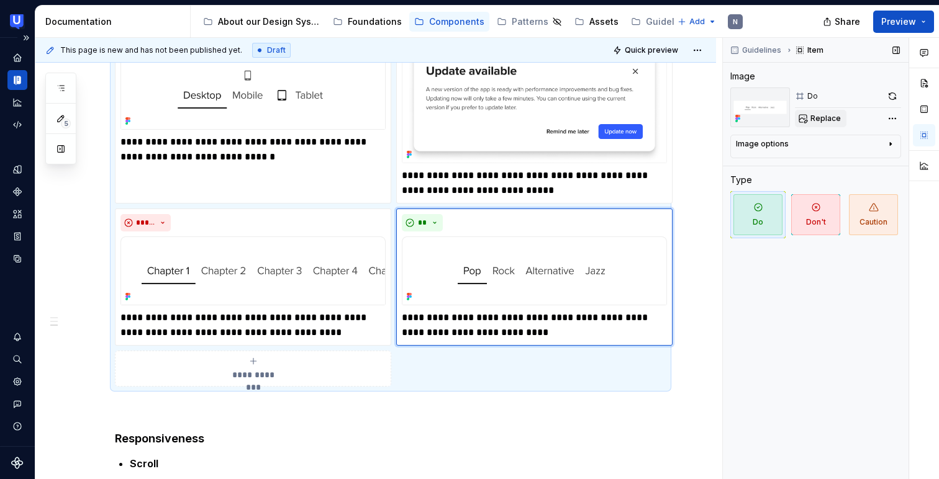
click at [821, 120] on span "Replace" at bounding box center [825, 119] width 30 height 10
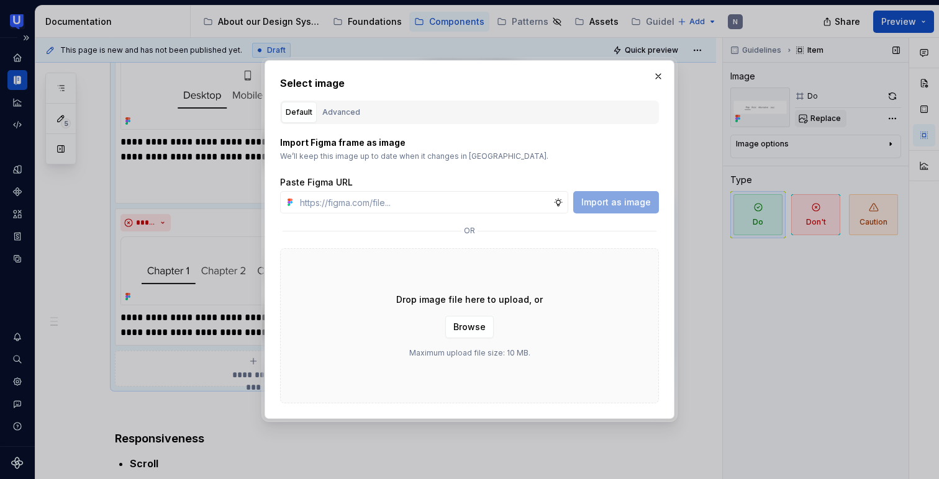
type textarea "*"
type input "https://www.figma.com/design/vTW0qyNbHQOXXZLzhKWdr7/%F0%9F%A7%A9-Modal?m=auto&n…"
click at [636, 200] on span "Import as image" at bounding box center [616, 202] width 70 height 12
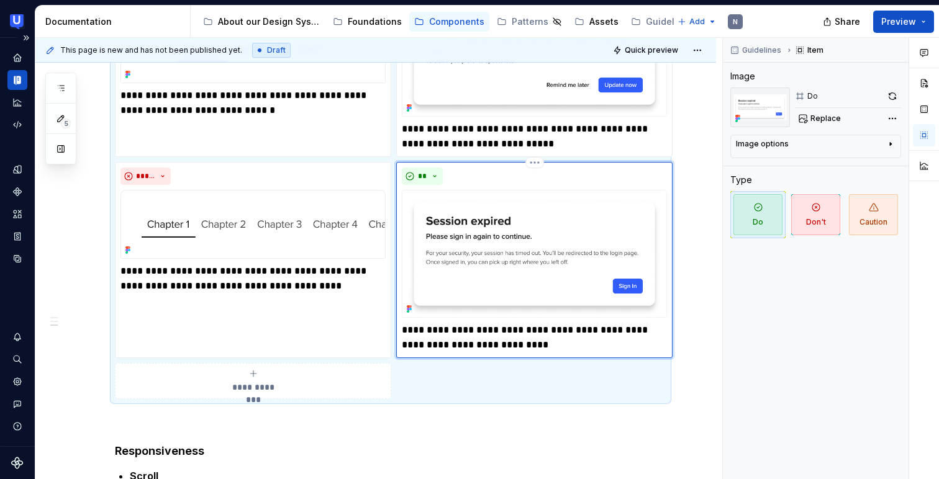
scroll to position [461, 0]
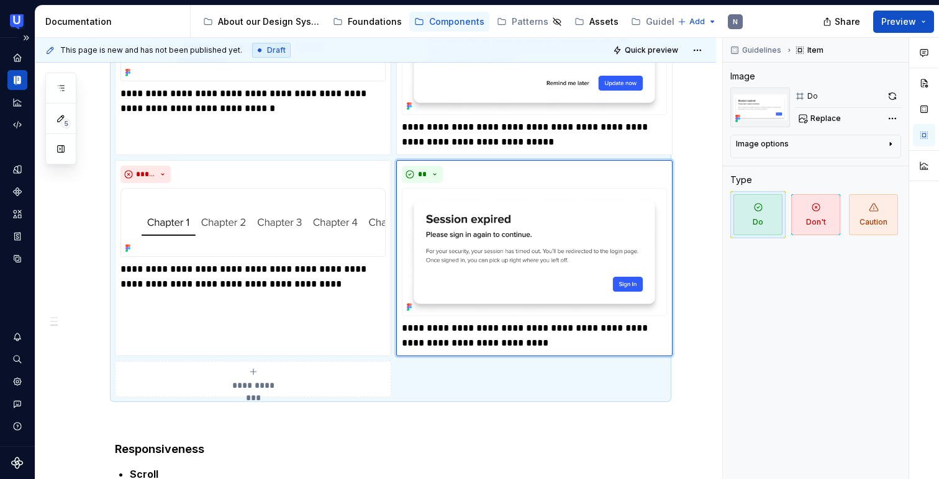
click at [570, 383] on div "**********" at bounding box center [390, 180] width 551 height 434
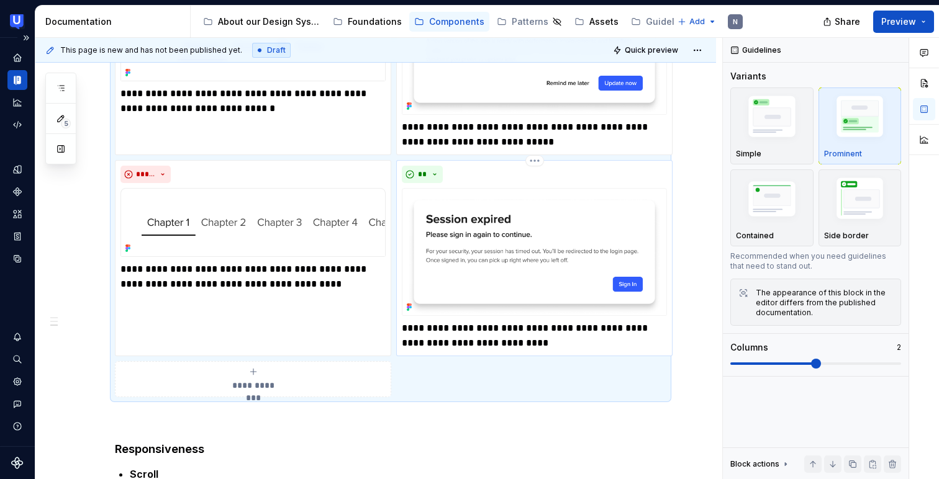
click at [637, 295] on img at bounding box center [534, 252] width 265 height 128
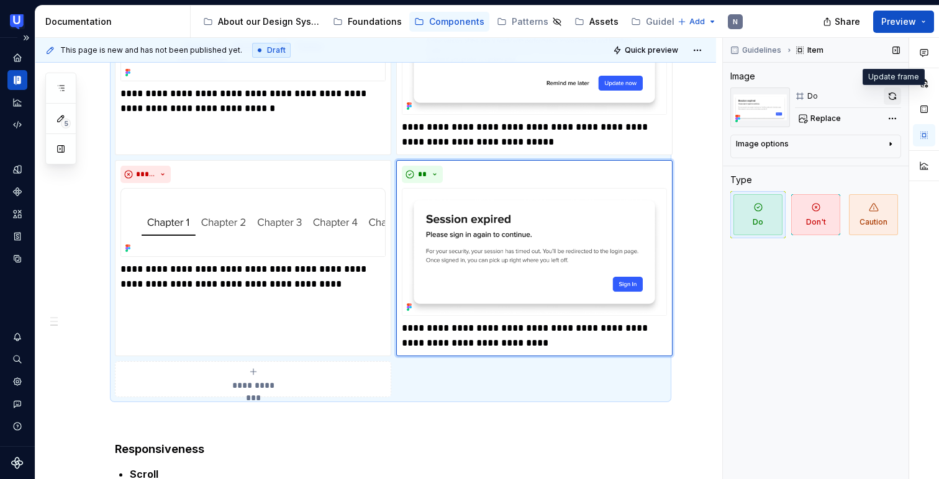
click at [888, 94] on button "button" at bounding box center [891, 96] width 17 height 17
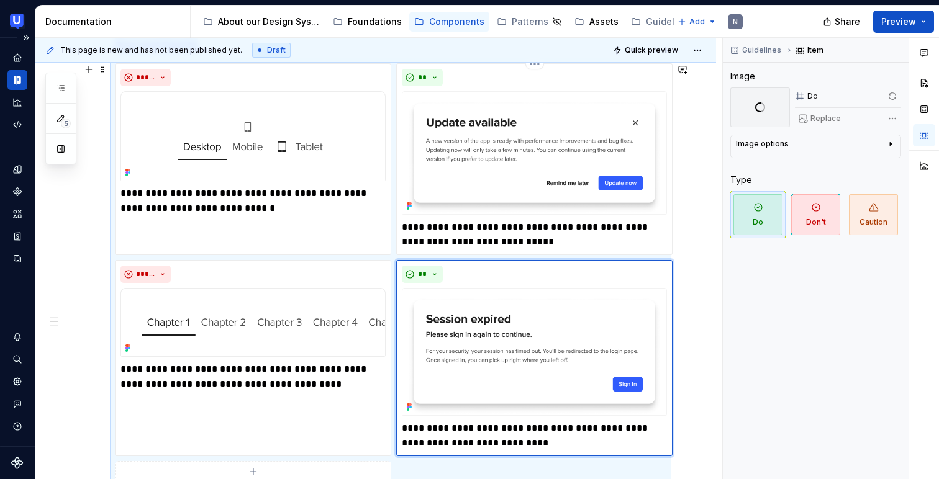
scroll to position [320, 0]
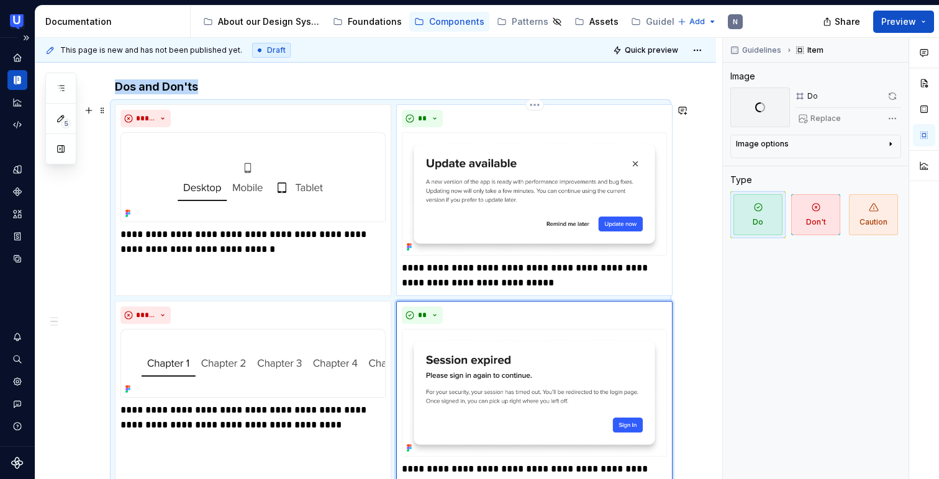
click at [552, 194] on img at bounding box center [534, 194] width 265 height 124
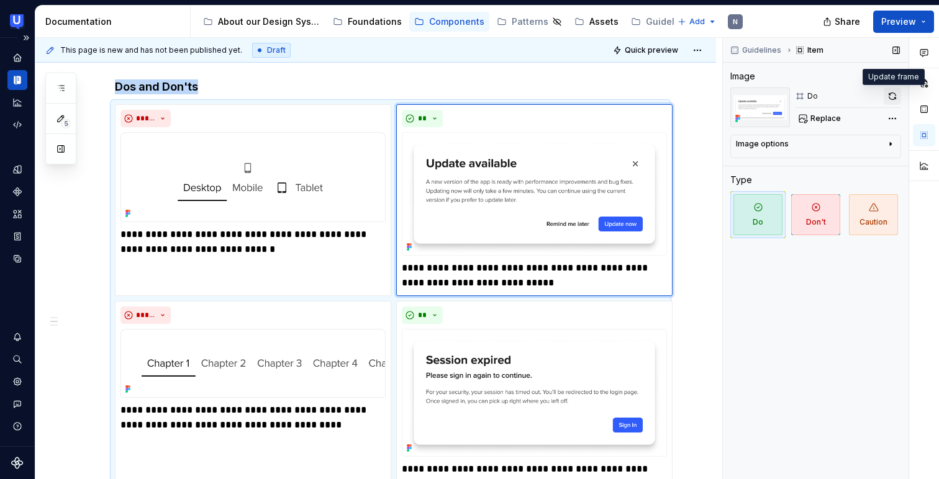
click at [887, 96] on button "button" at bounding box center [891, 96] width 17 height 17
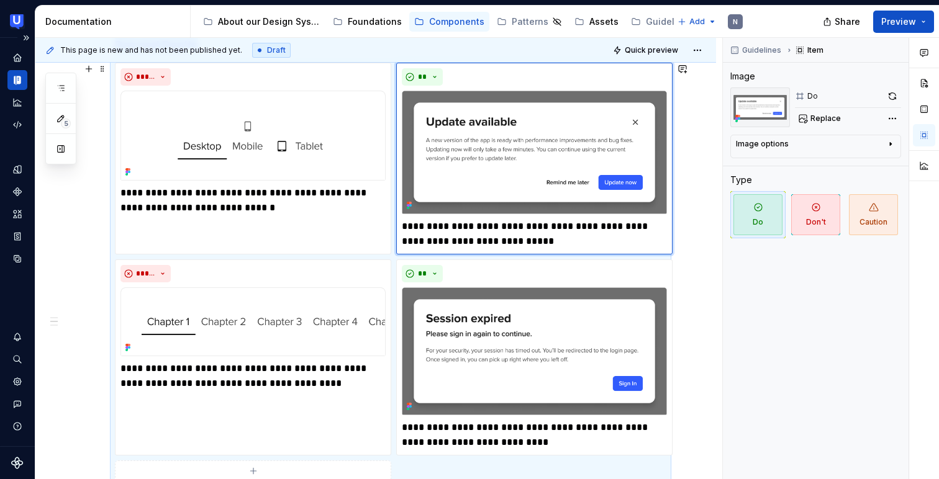
scroll to position [377, 0]
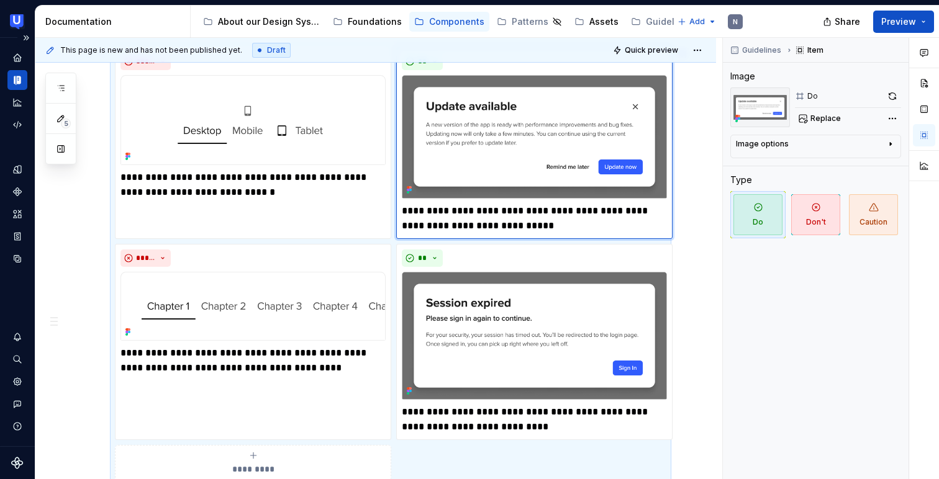
click at [666, 272] on div "**********" at bounding box center [390, 264] width 551 height 434
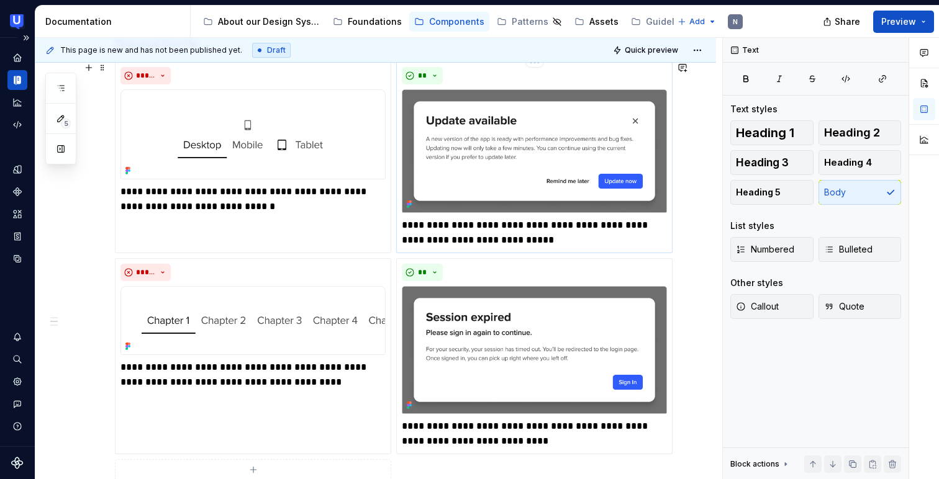
scroll to position [361, 0]
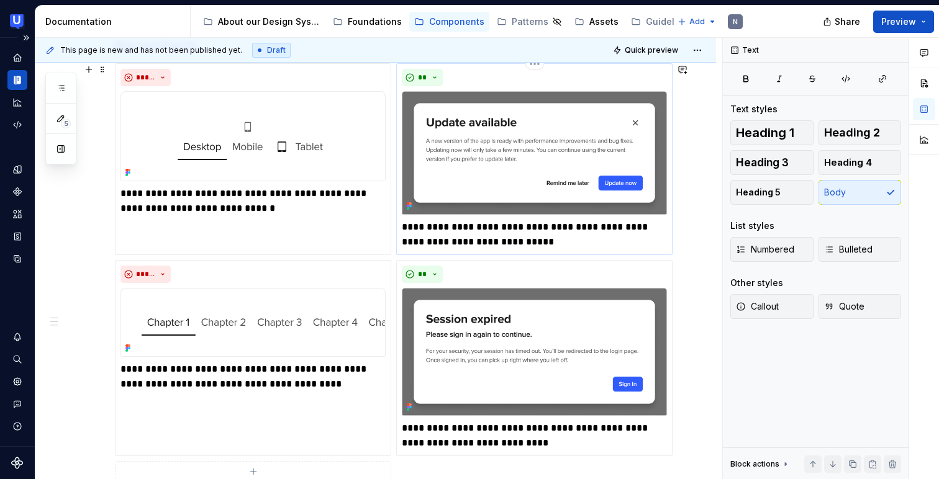
click at [467, 251] on div "**********" at bounding box center [534, 159] width 276 height 192
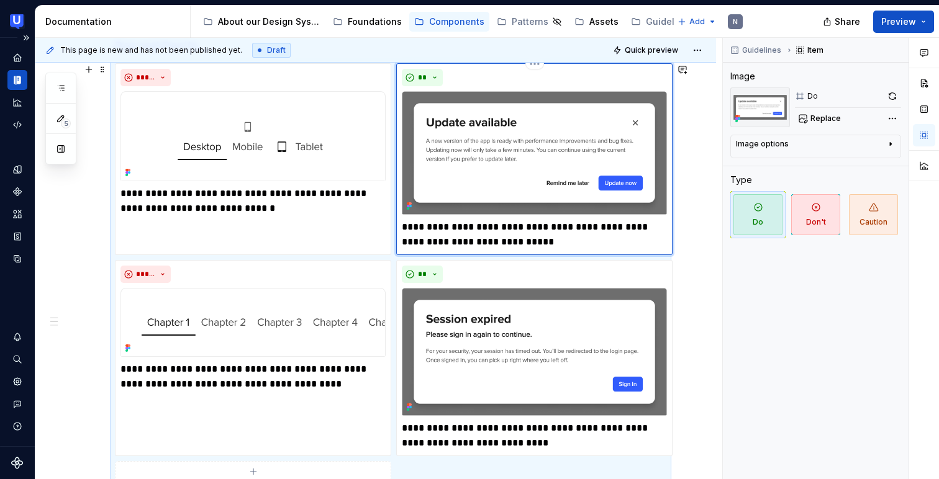
click at [464, 227] on p "**********" at bounding box center [534, 235] width 265 height 30
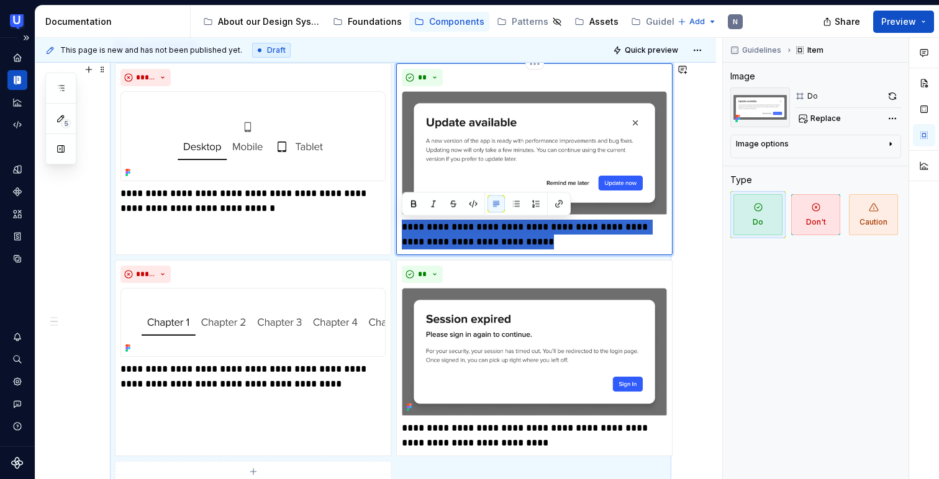
paste div
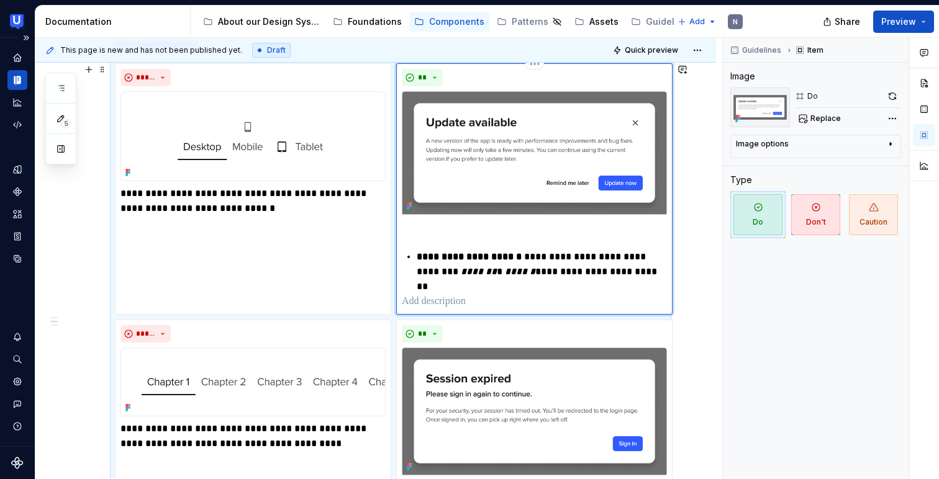
click at [421, 252] on strong "**********" at bounding box center [468, 256] width 105 height 9
type textarea "*"
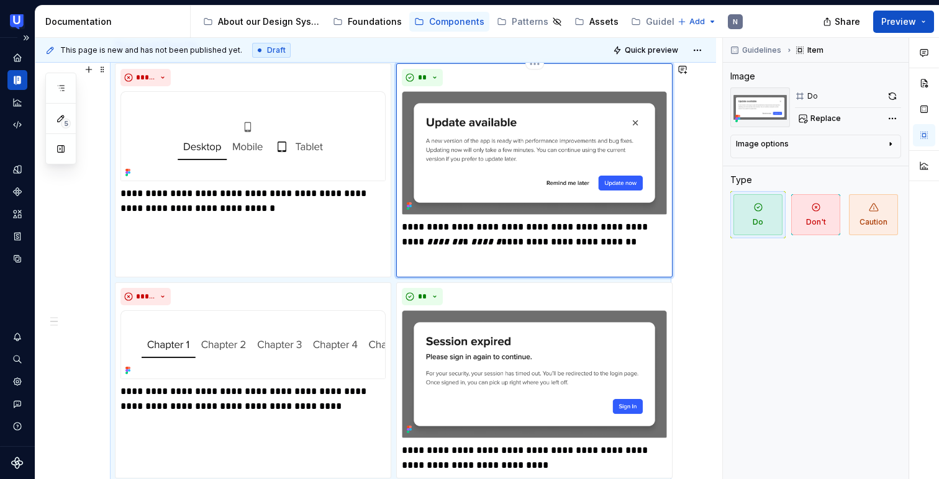
click at [502, 225] on p "**********" at bounding box center [534, 235] width 265 height 30
click at [536, 255] on div "**********" at bounding box center [534, 246] width 265 height 52
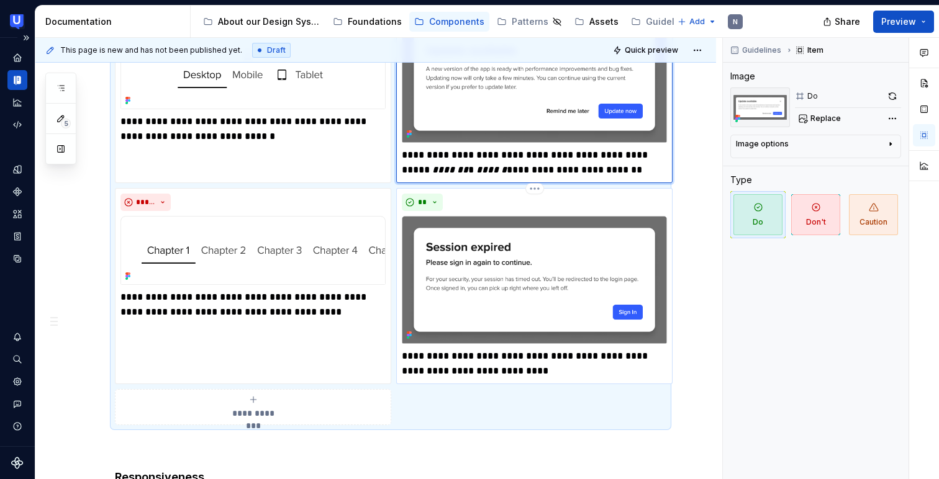
scroll to position [451, 0]
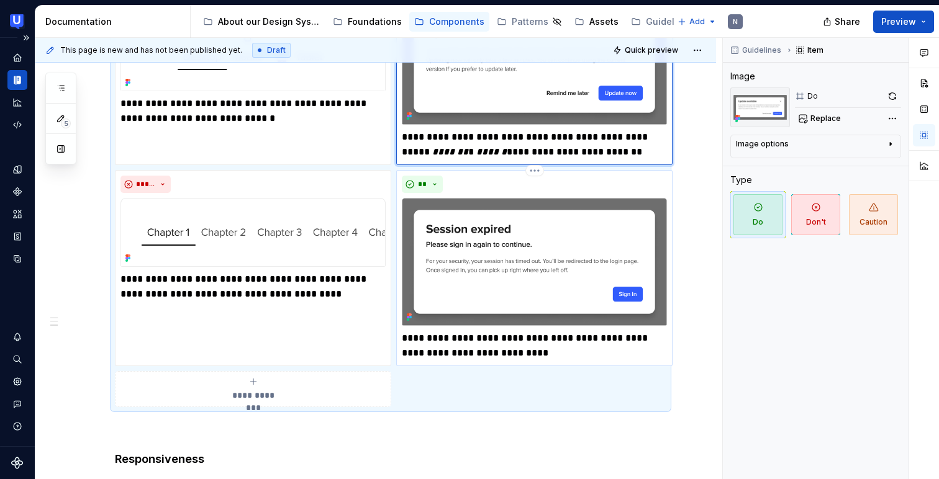
click at [485, 356] on p "**********" at bounding box center [534, 346] width 265 height 30
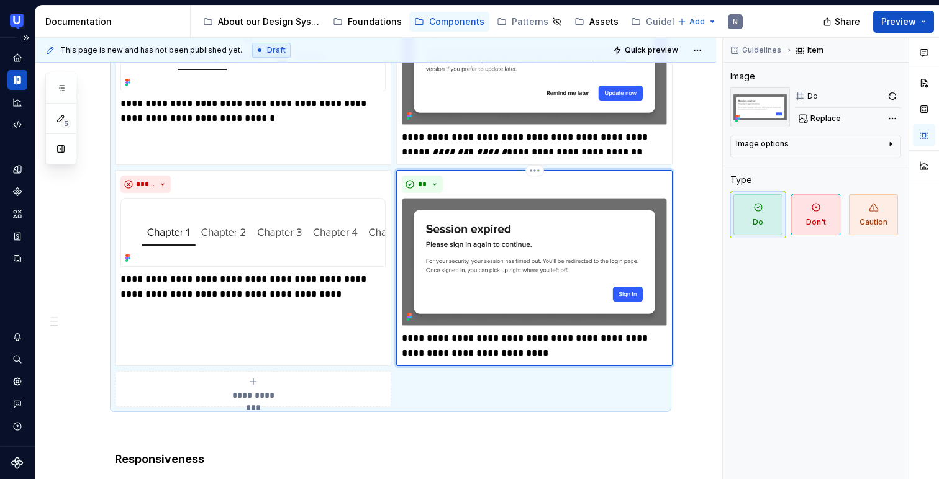
click at [485, 356] on p "**********" at bounding box center [534, 346] width 265 height 30
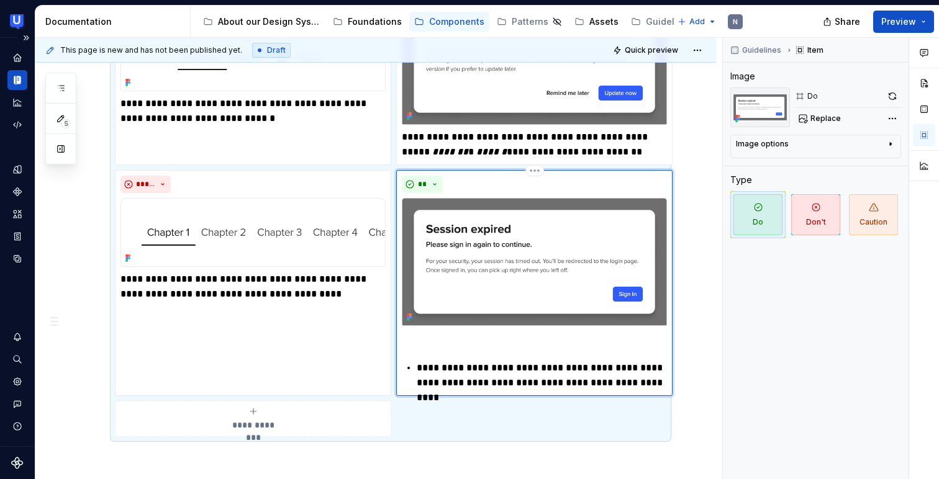
click at [420, 366] on p "**********" at bounding box center [541, 376] width 250 height 30
type textarea "*"
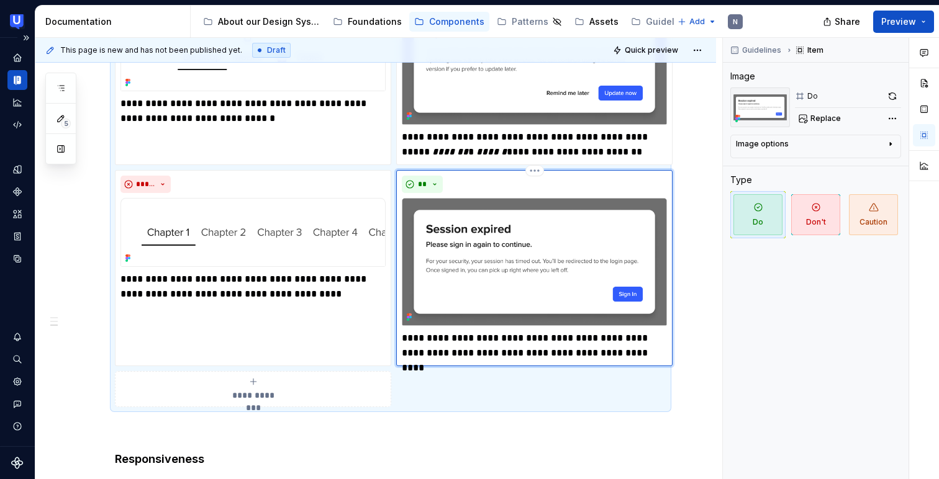
click at [564, 335] on p "**********" at bounding box center [534, 346] width 265 height 30
click at [513, 206] on img at bounding box center [534, 262] width 265 height 128
click at [894, 94] on button "button" at bounding box center [891, 96] width 17 height 17
type textarea "*"
click at [724, 313] on div "Guidelines Item Image Do Replace Image options Alignment Caption Type Do Don't …" at bounding box center [816, 259] width 186 height 442
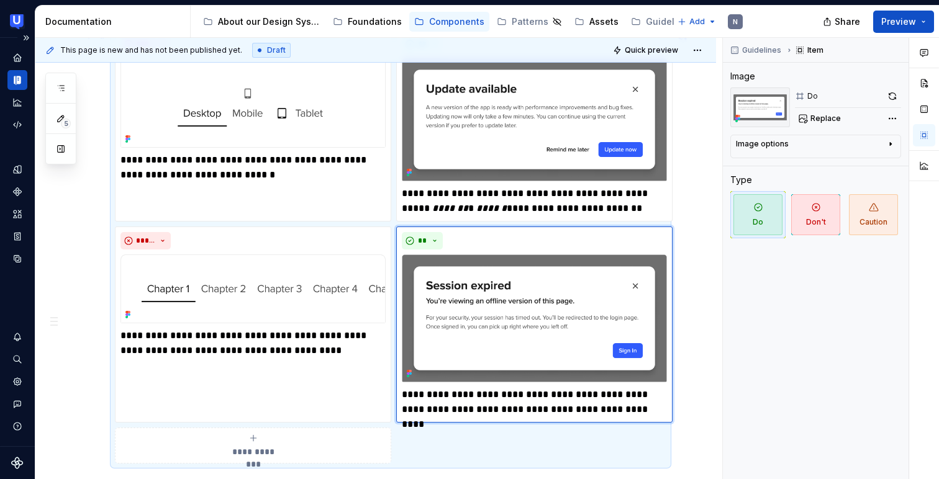
scroll to position [399, 0]
